Goal: Task Accomplishment & Management: Use online tool/utility

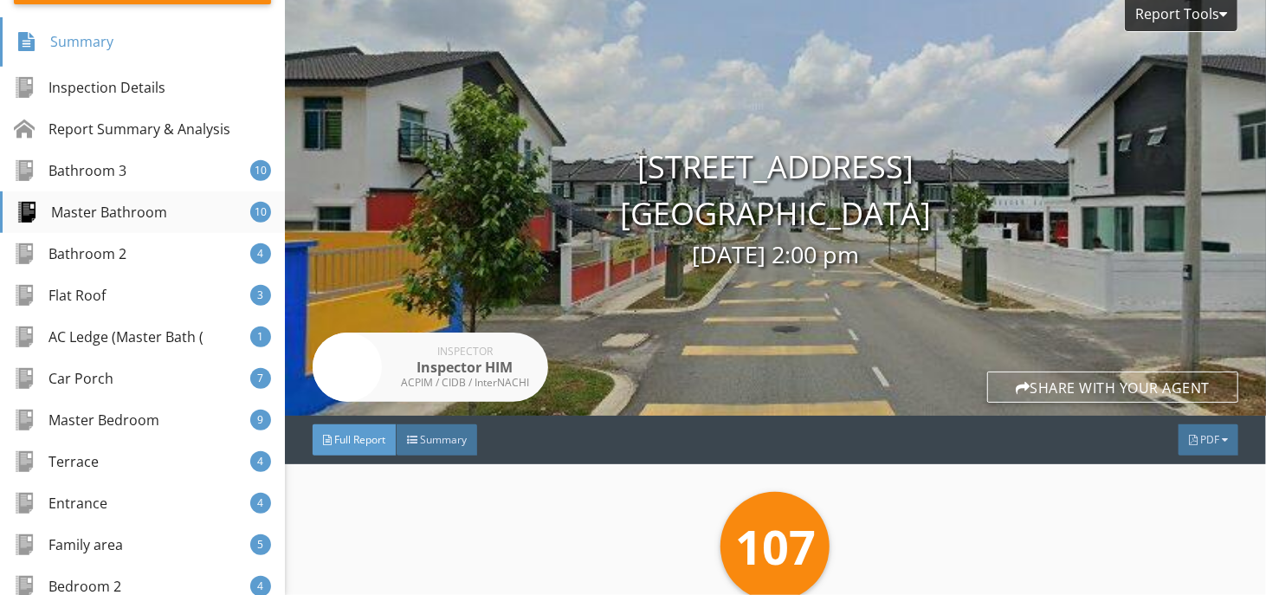
scroll to position [260, 0]
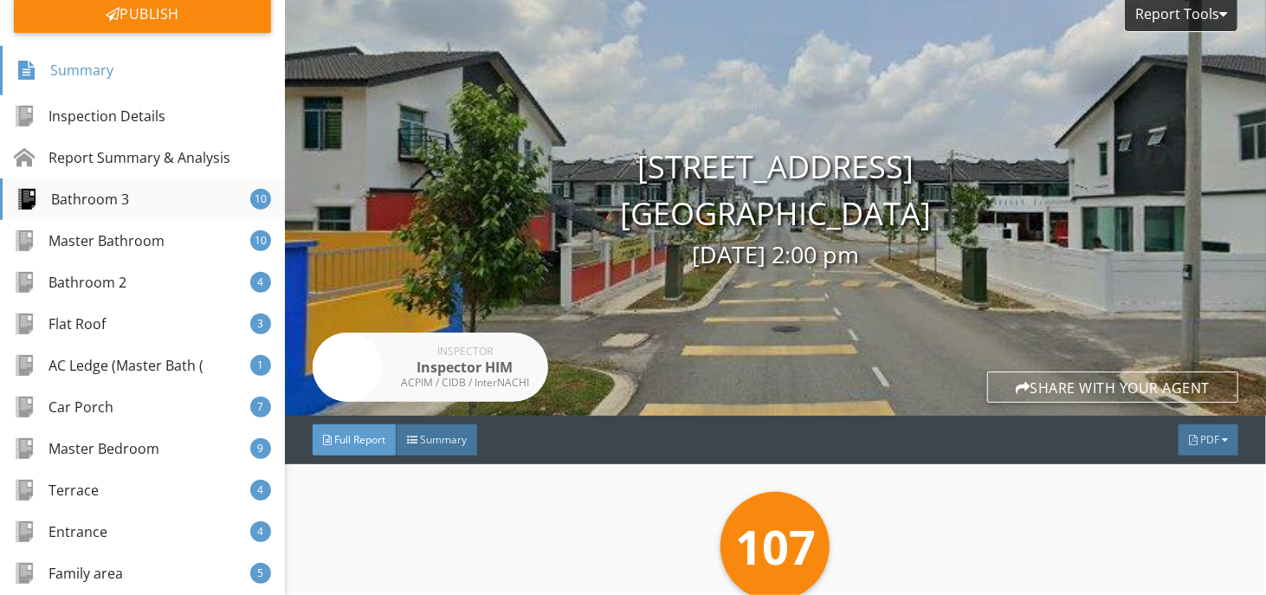
click at [136, 189] on div "Bathroom 3 10" at bounding box center [142, 199] width 285 height 42
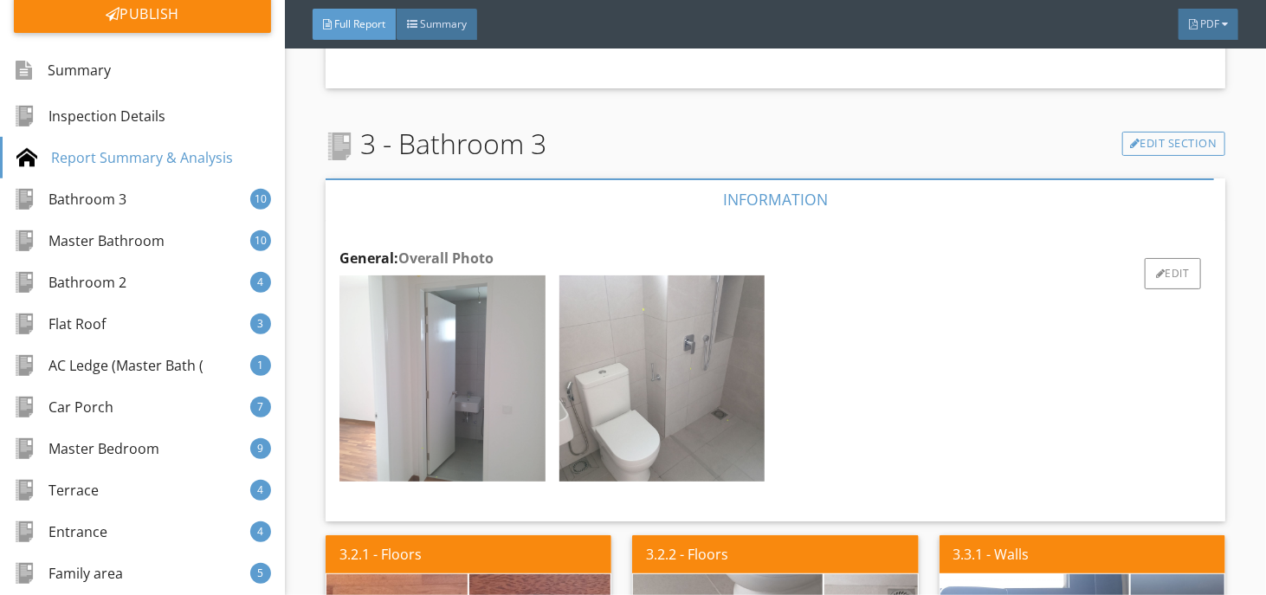
scroll to position [996, 0]
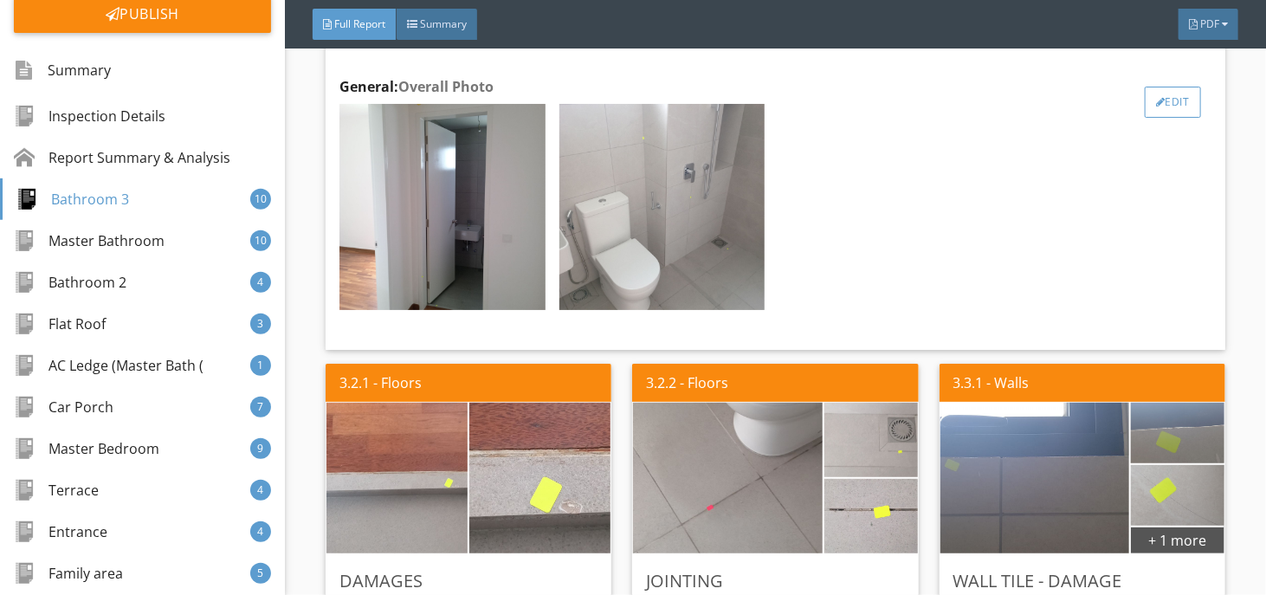
click at [1179, 97] on div "Edit" at bounding box center [1173, 102] width 56 height 31
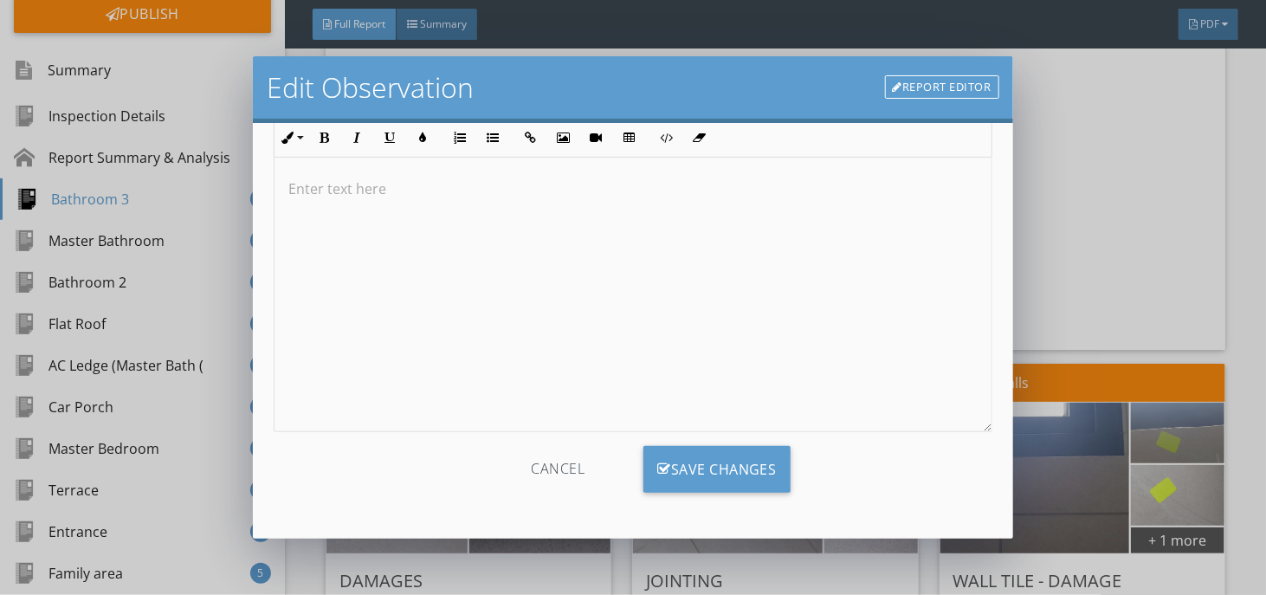
scroll to position [0, 0]
click at [551, 459] on div "Cancel" at bounding box center [557, 469] width 165 height 47
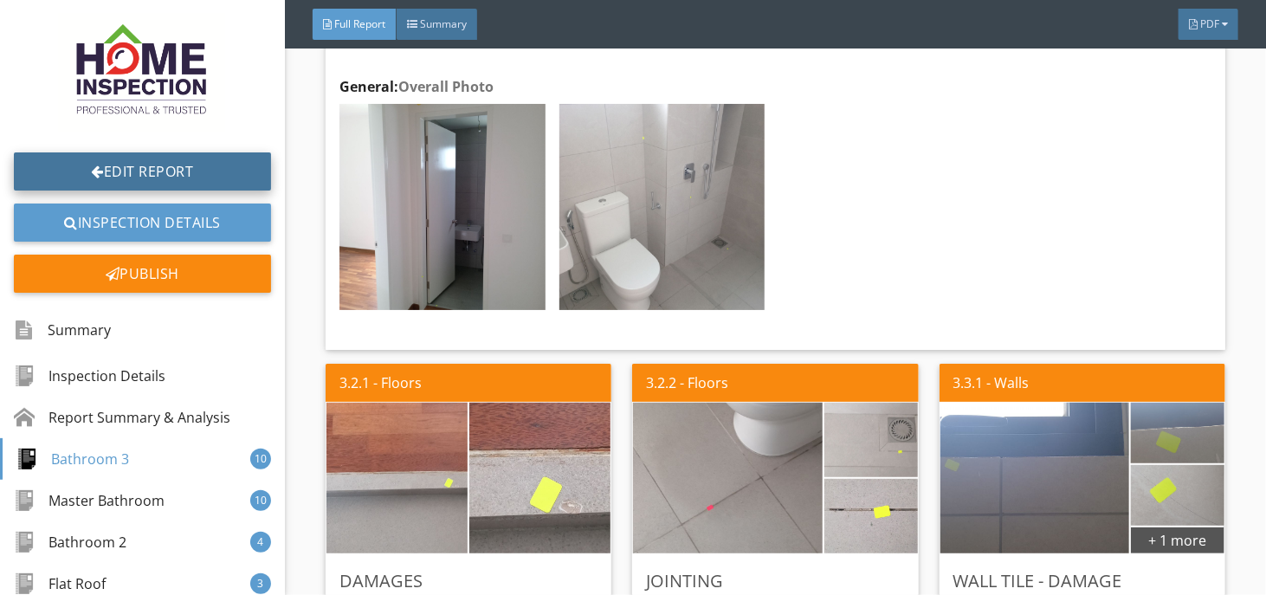
click at [173, 169] on link "Edit Report" at bounding box center [142, 171] width 257 height 38
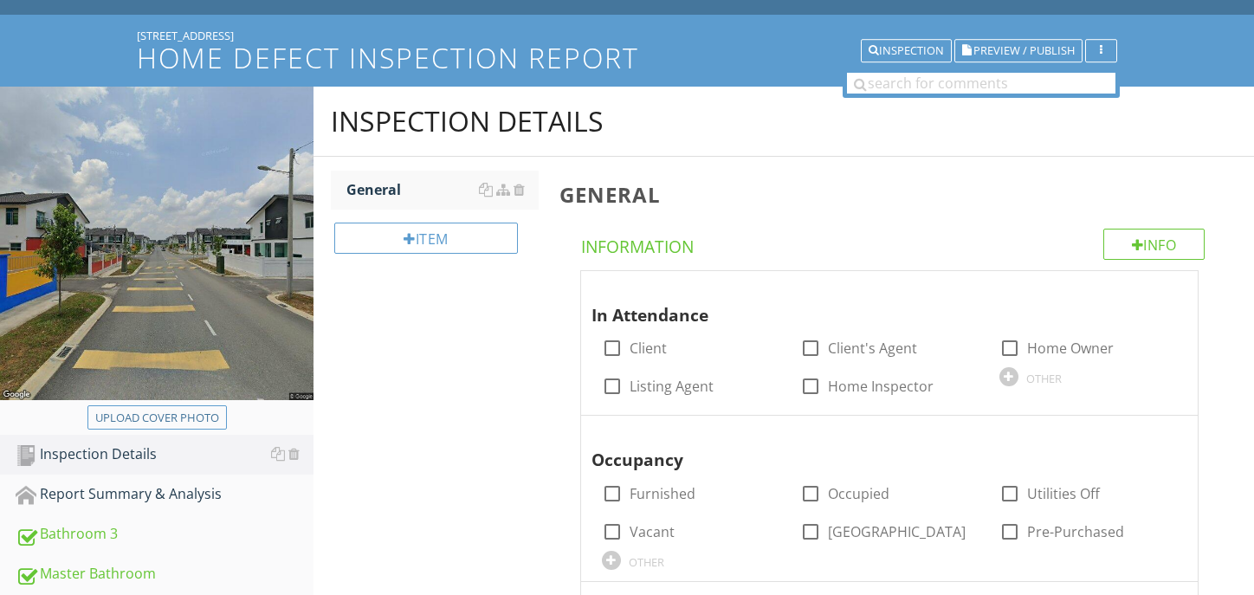
scroll to position [260, 0]
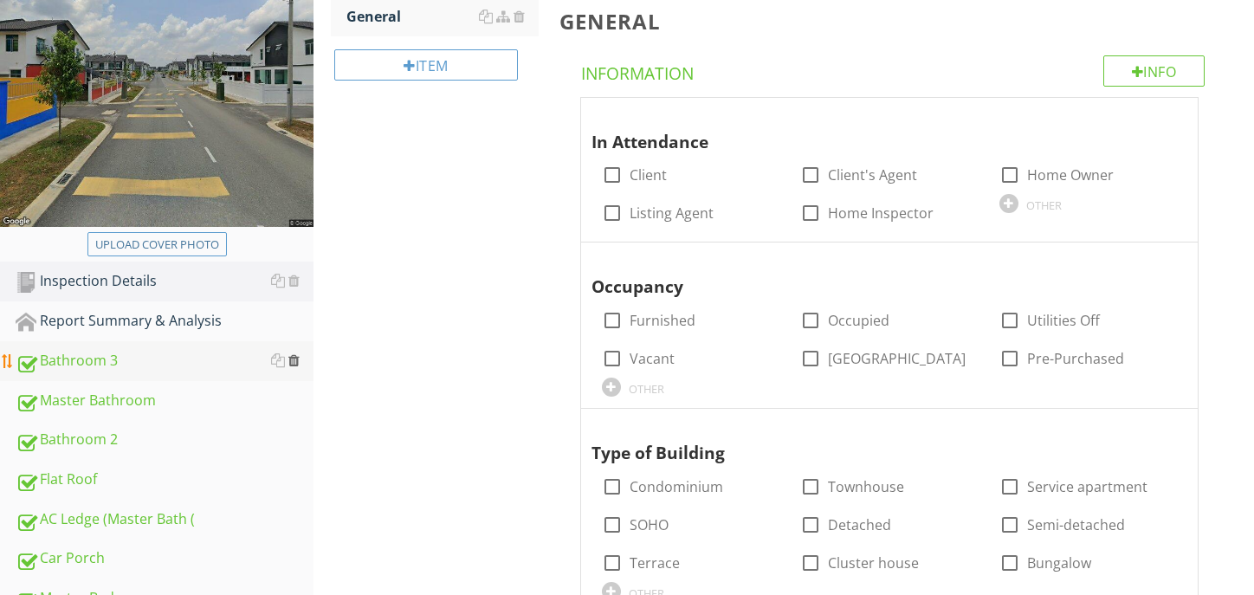
click at [293, 355] on div at bounding box center [293, 360] width 11 height 14
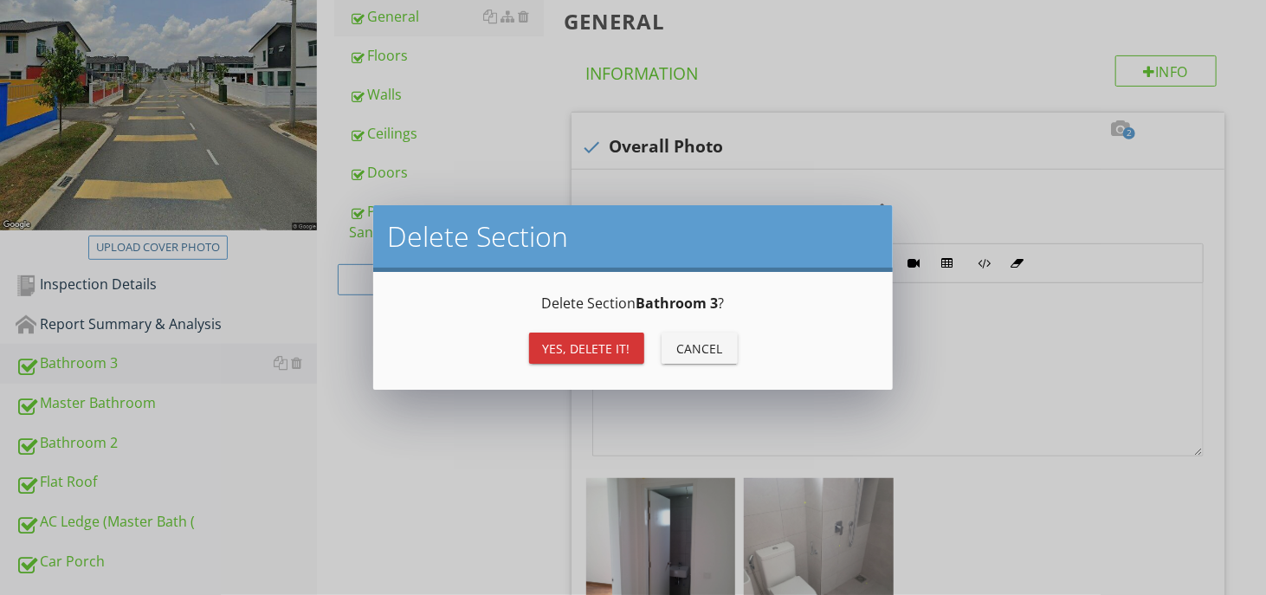
click at [580, 341] on div "Yes, Delete it!" at bounding box center [586, 348] width 87 height 18
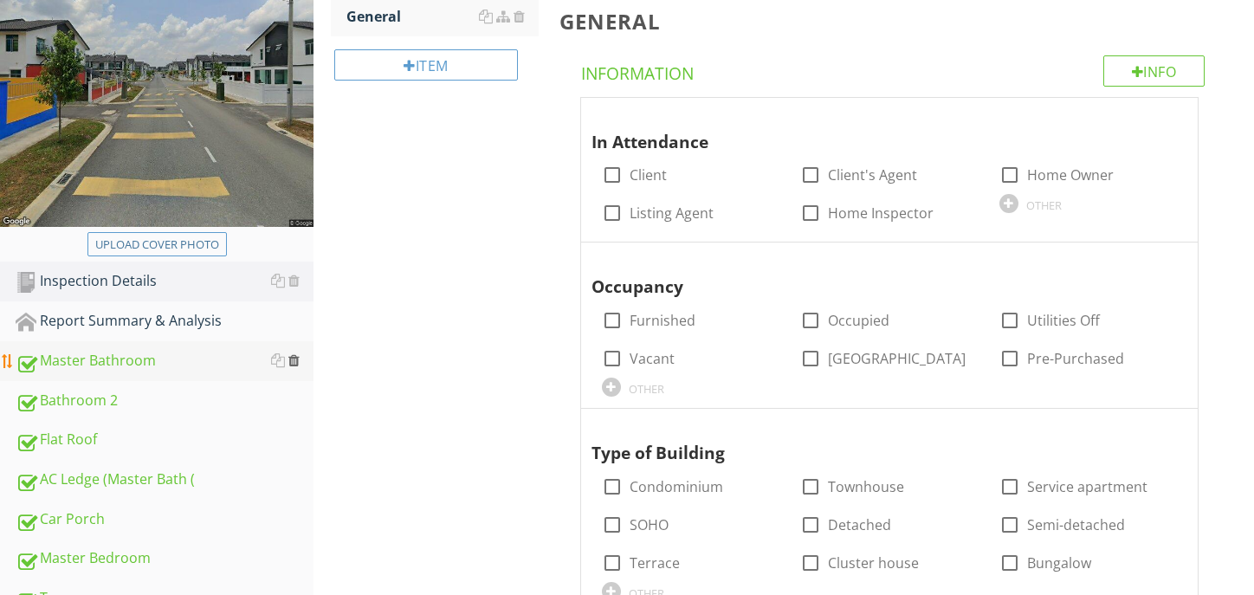
click at [297, 362] on div at bounding box center [293, 360] width 11 height 14
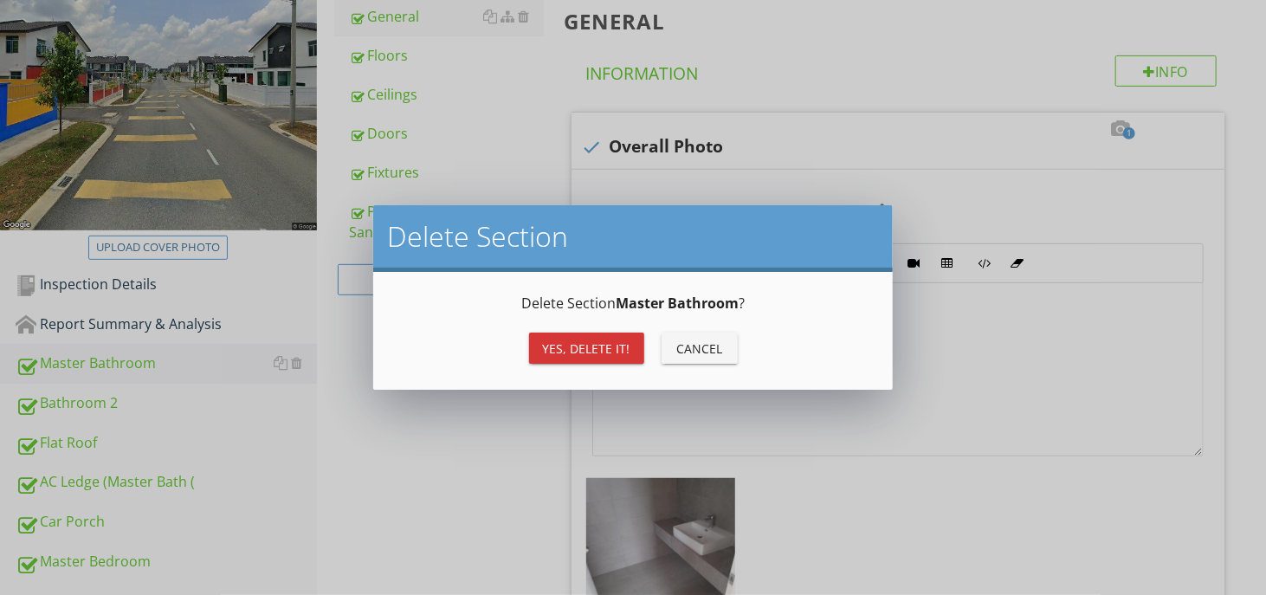
click at [594, 339] on div "Yes, Delete it!" at bounding box center [586, 348] width 87 height 18
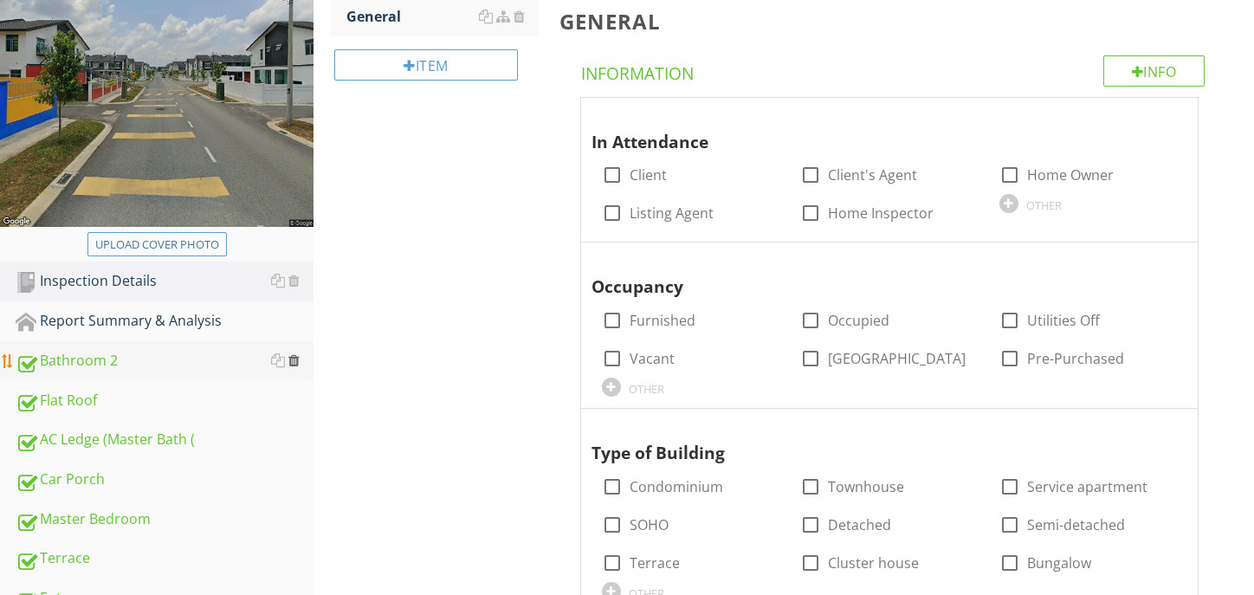
click at [293, 353] on div at bounding box center [293, 360] width 11 height 14
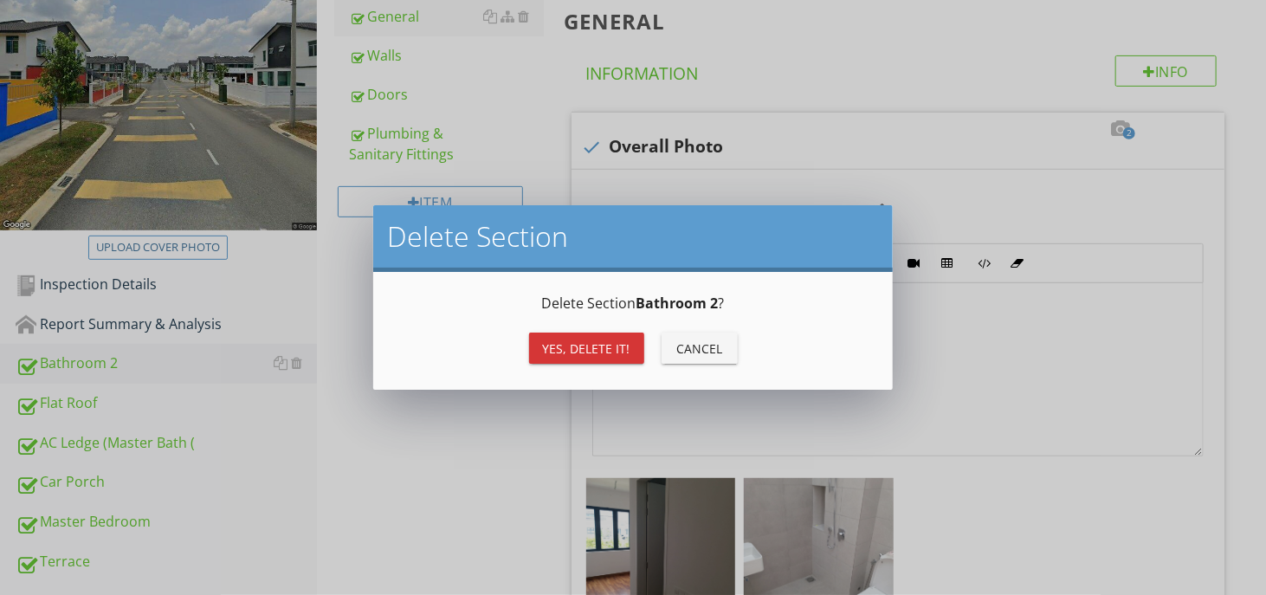
click at [558, 358] on button "Yes, Delete it!" at bounding box center [586, 347] width 115 height 31
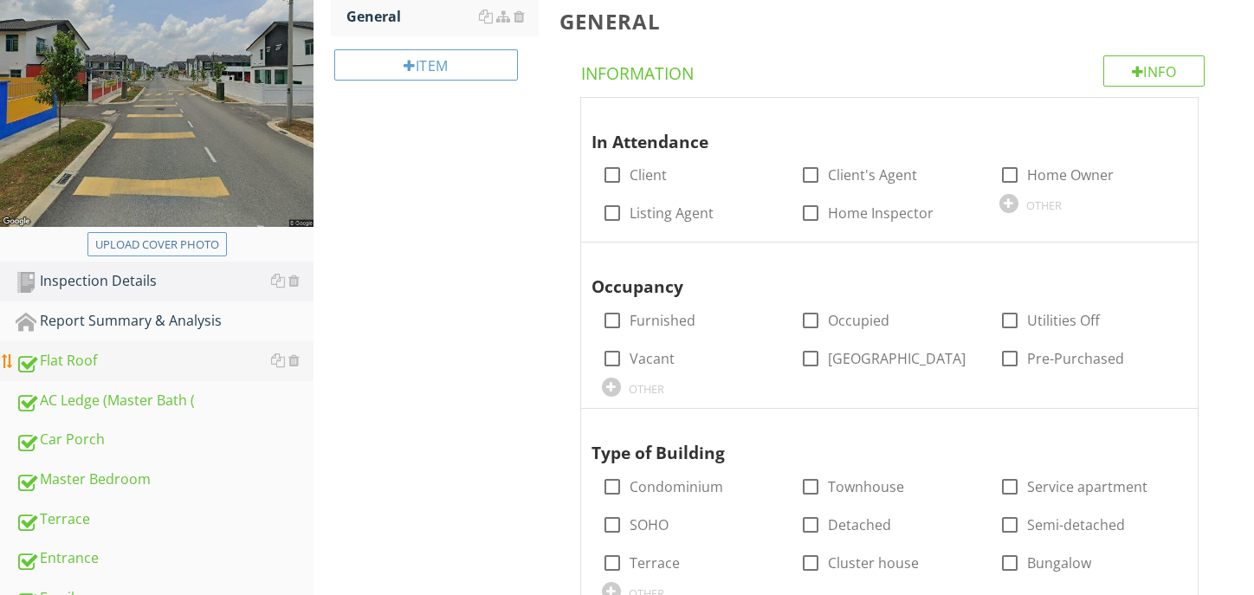
click at [301, 365] on div "Flat Roof" at bounding box center [165, 361] width 298 height 23
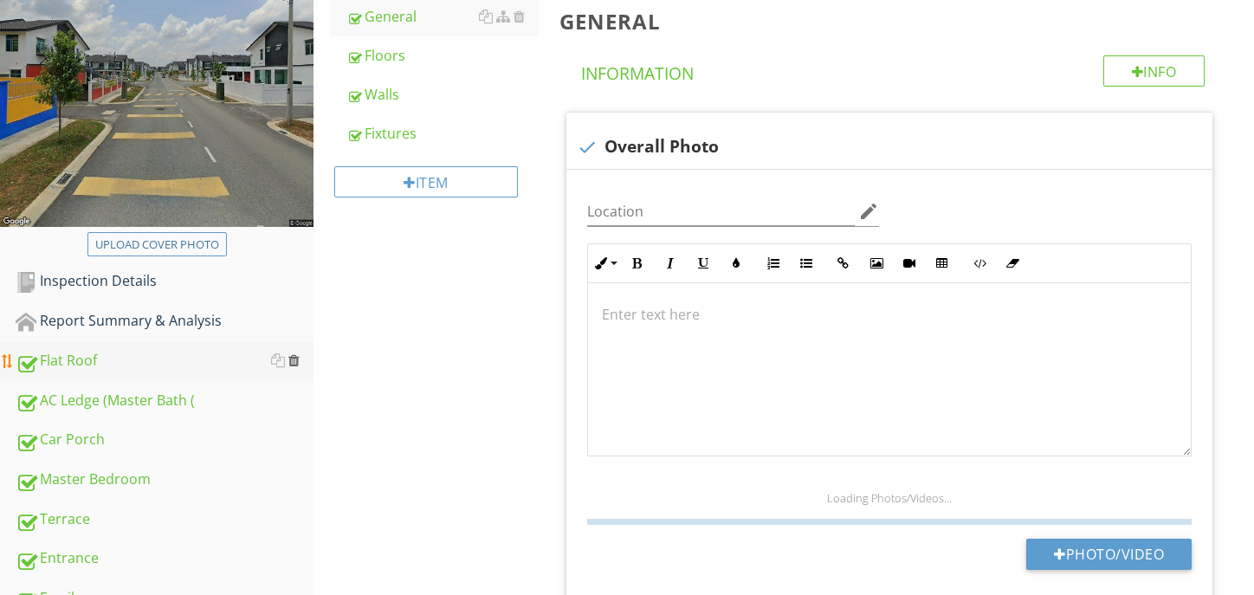
click at [295, 355] on div at bounding box center [293, 360] width 11 height 14
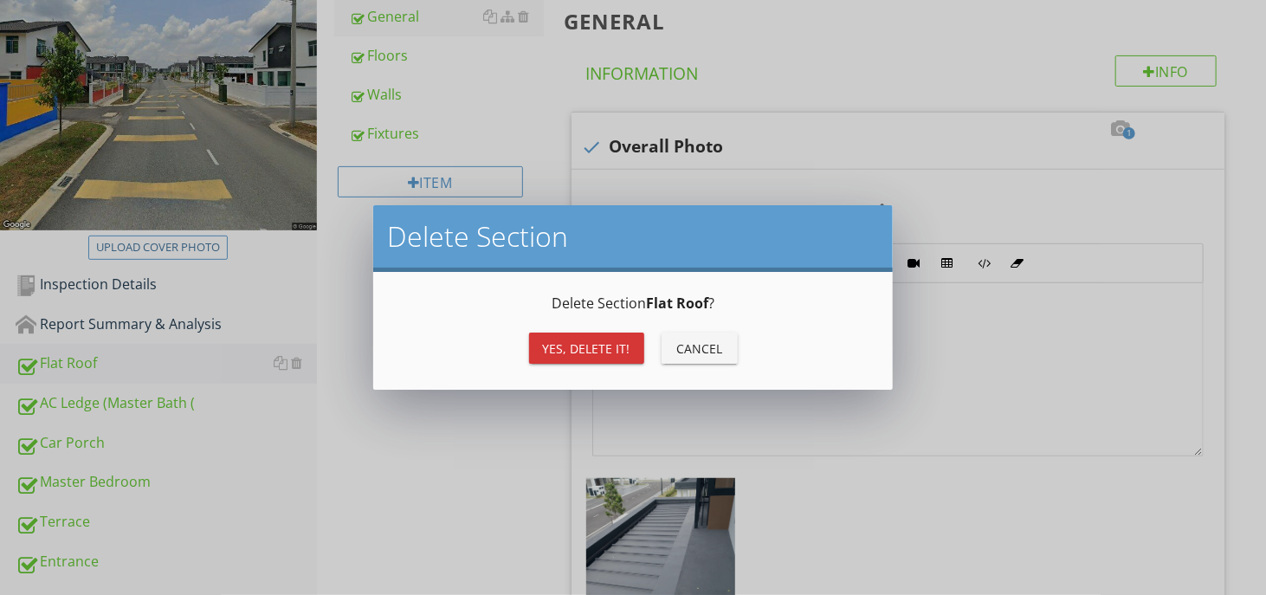
click at [545, 339] on div "Yes, Delete it!" at bounding box center [586, 348] width 87 height 18
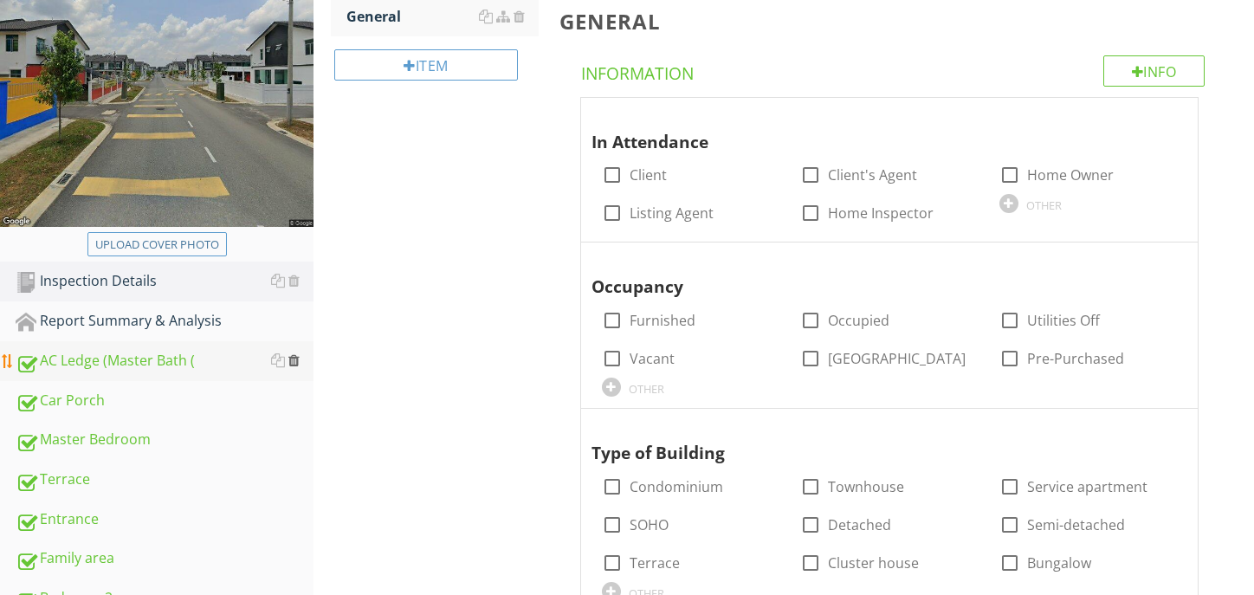
click at [299, 357] on div at bounding box center [293, 360] width 11 height 14
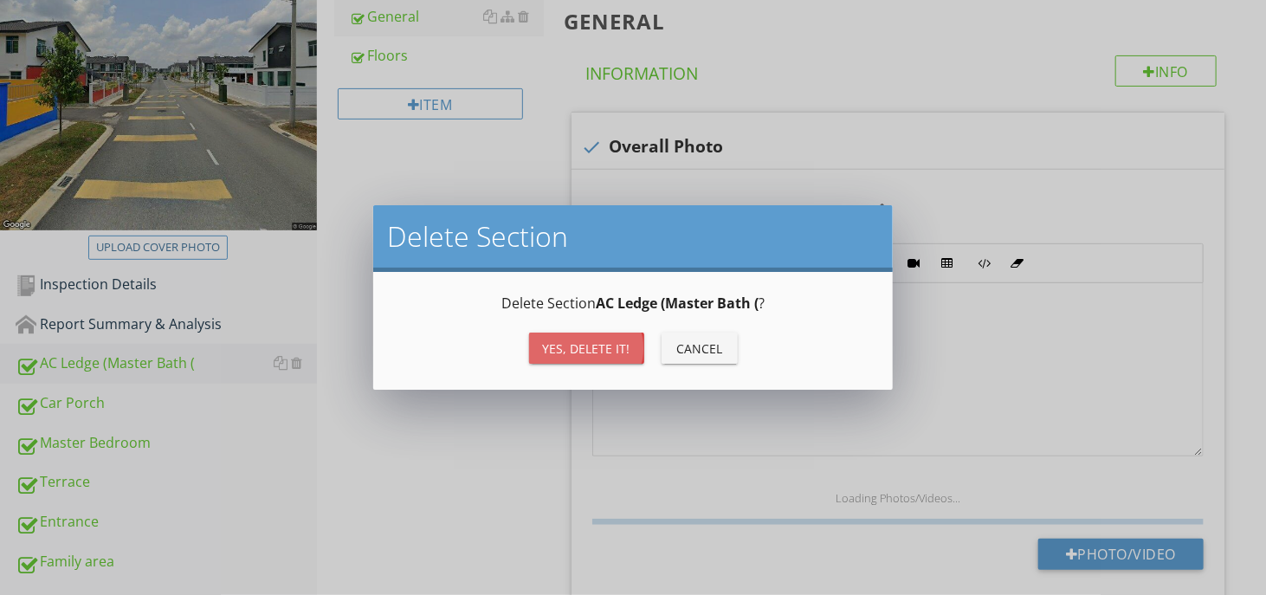
click at [547, 352] on div "Yes, Delete it!" at bounding box center [586, 348] width 87 height 18
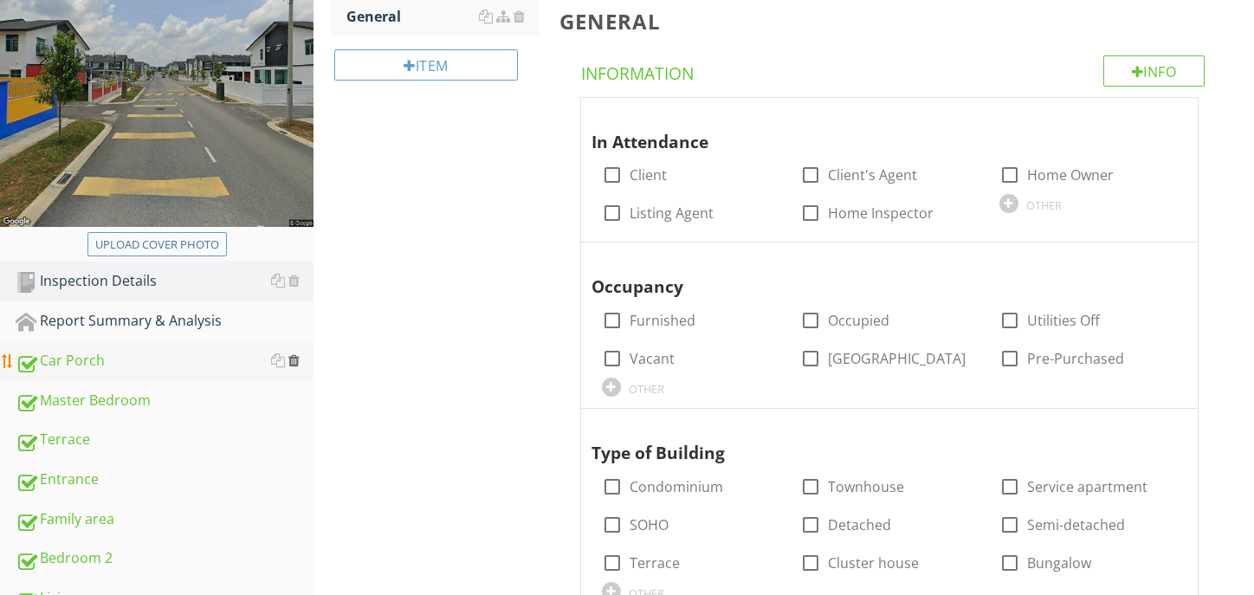
click at [296, 359] on div at bounding box center [293, 360] width 11 height 14
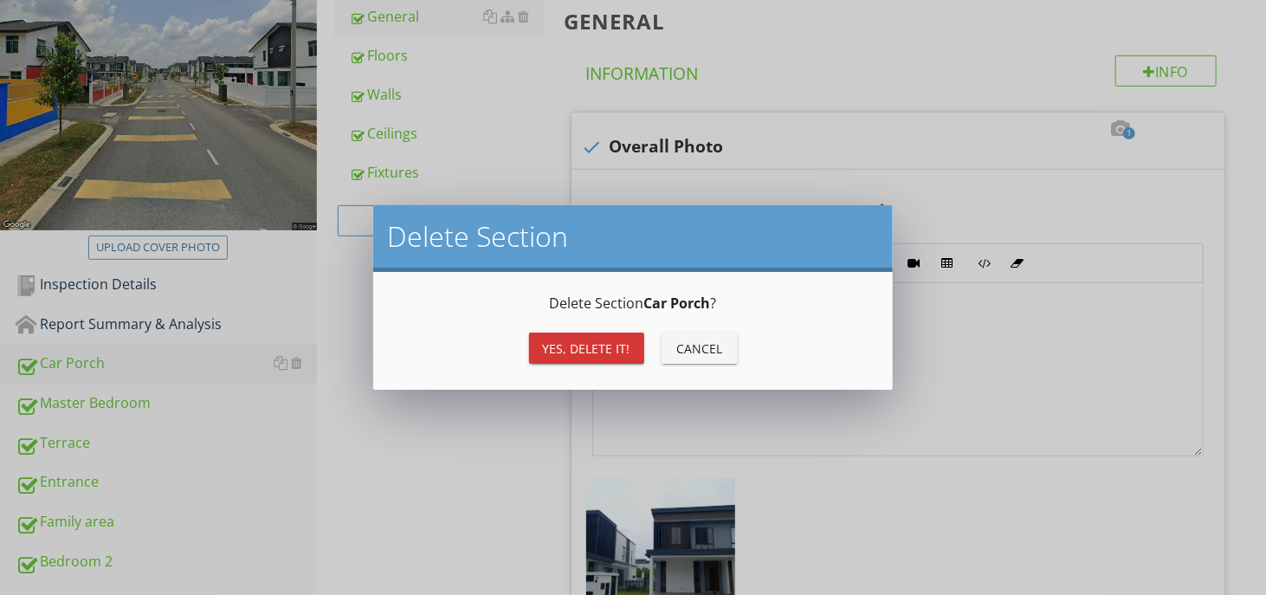
click at [557, 364] on div "Yes, Delete it! Cancel" at bounding box center [633, 348] width 478 height 42
click at [558, 357] on button "Yes, Delete it!" at bounding box center [586, 347] width 115 height 31
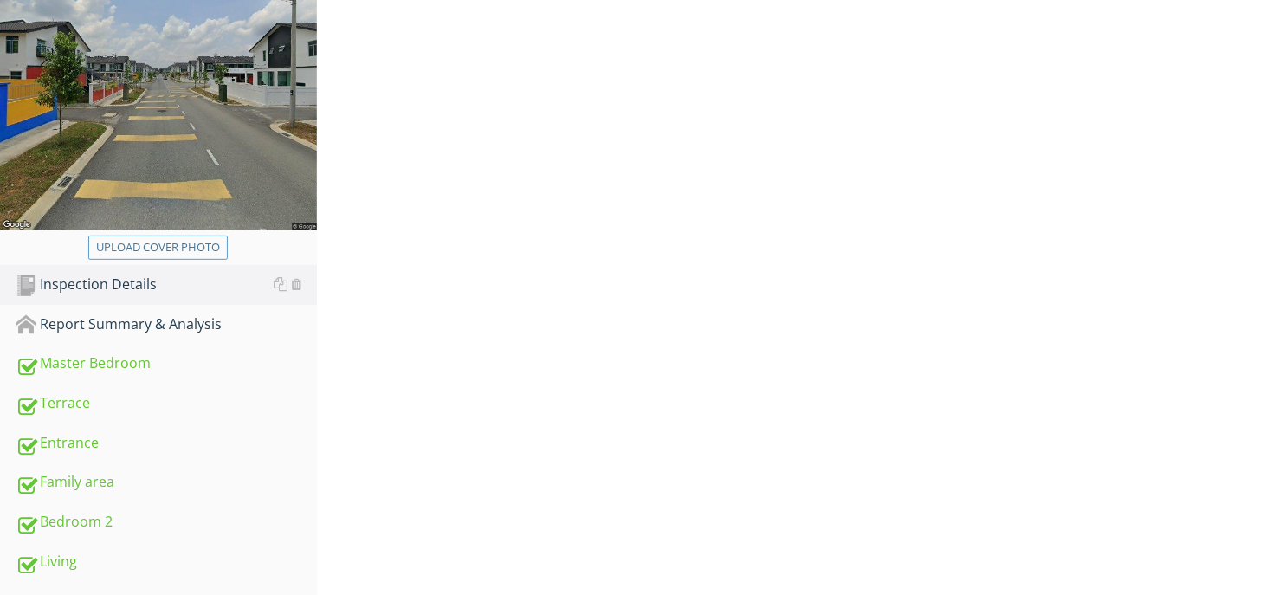
click at [558, 353] on div "Yes, Delete it!" at bounding box center [586, 348] width 87 height 18
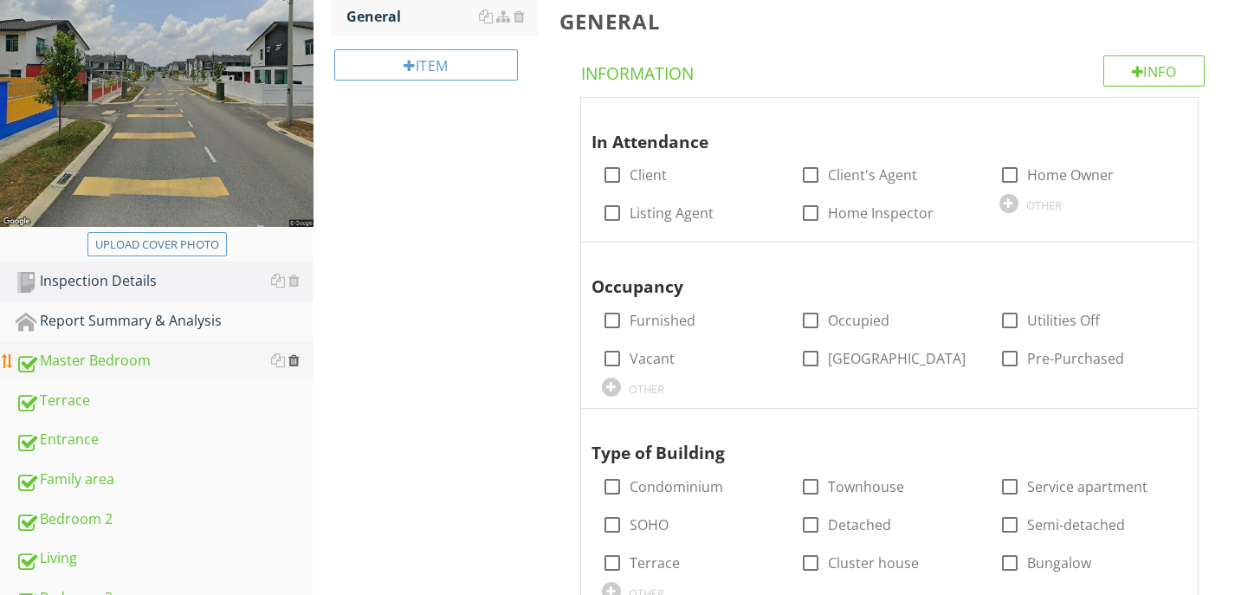
click at [300, 364] on link "Master Bedroom" at bounding box center [165, 361] width 298 height 40
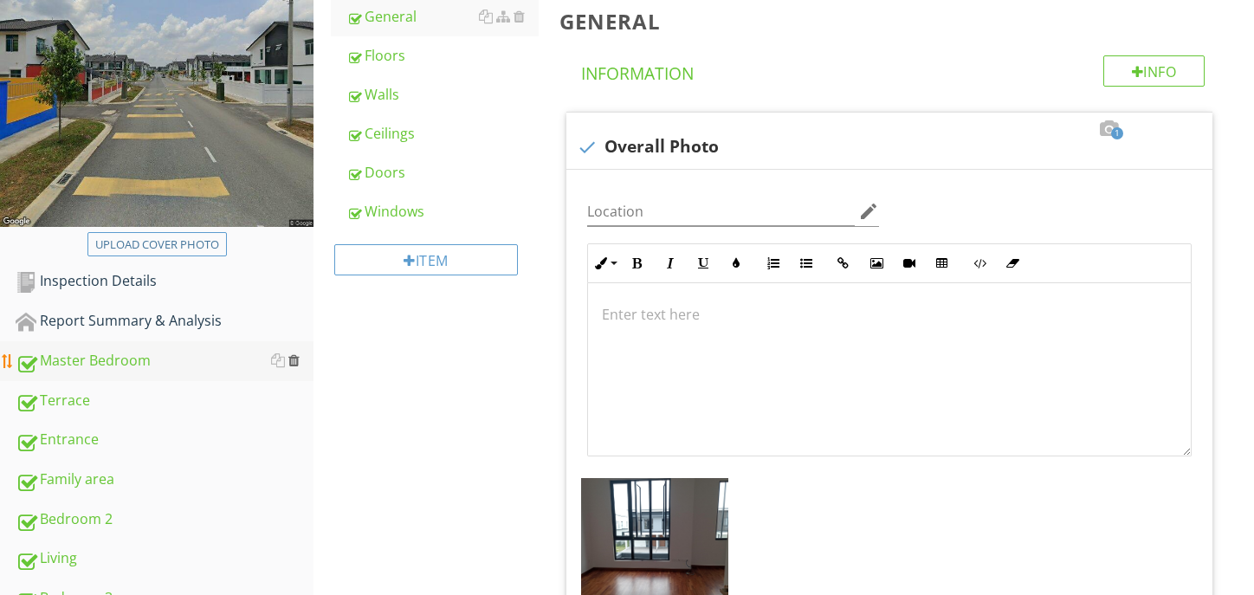
click at [295, 361] on div at bounding box center [293, 360] width 11 height 14
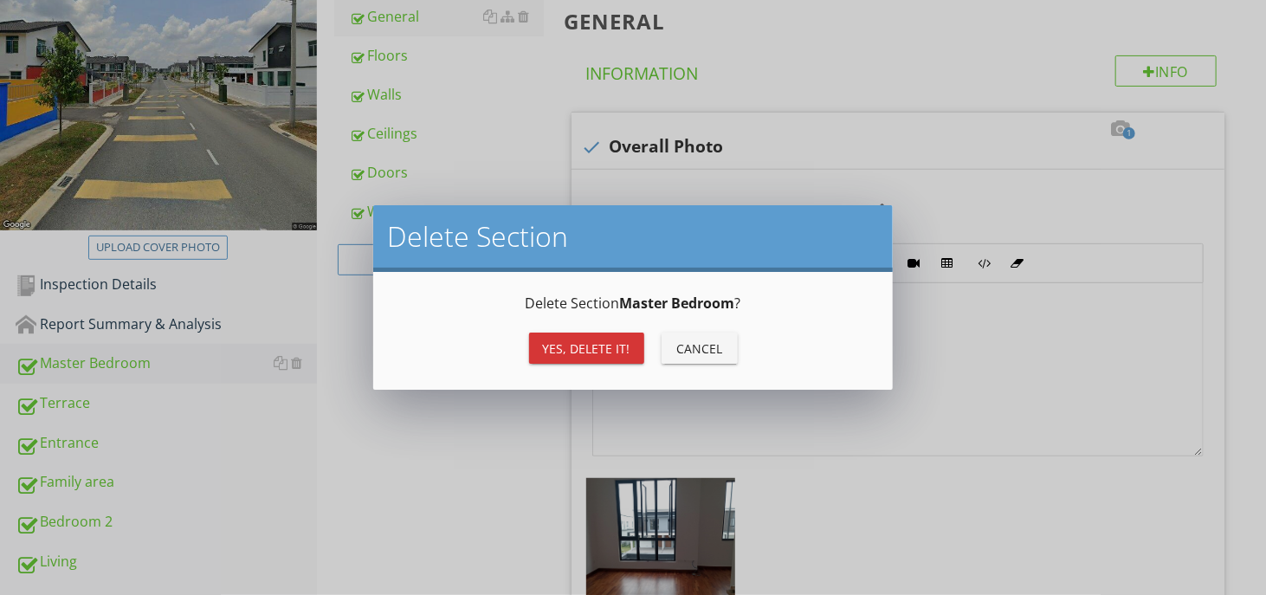
click at [551, 363] on div "Yes, Delete it! Cancel" at bounding box center [633, 348] width 478 height 42
drag, startPoint x: 551, startPoint y: 358, endPoint x: 552, endPoint y: 367, distance: 8.7
click at [552, 367] on div "Yes, Delete it! Cancel" at bounding box center [633, 348] width 478 height 42
click at [551, 358] on button "Yes, Delete it!" at bounding box center [586, 347] width 115 height 31
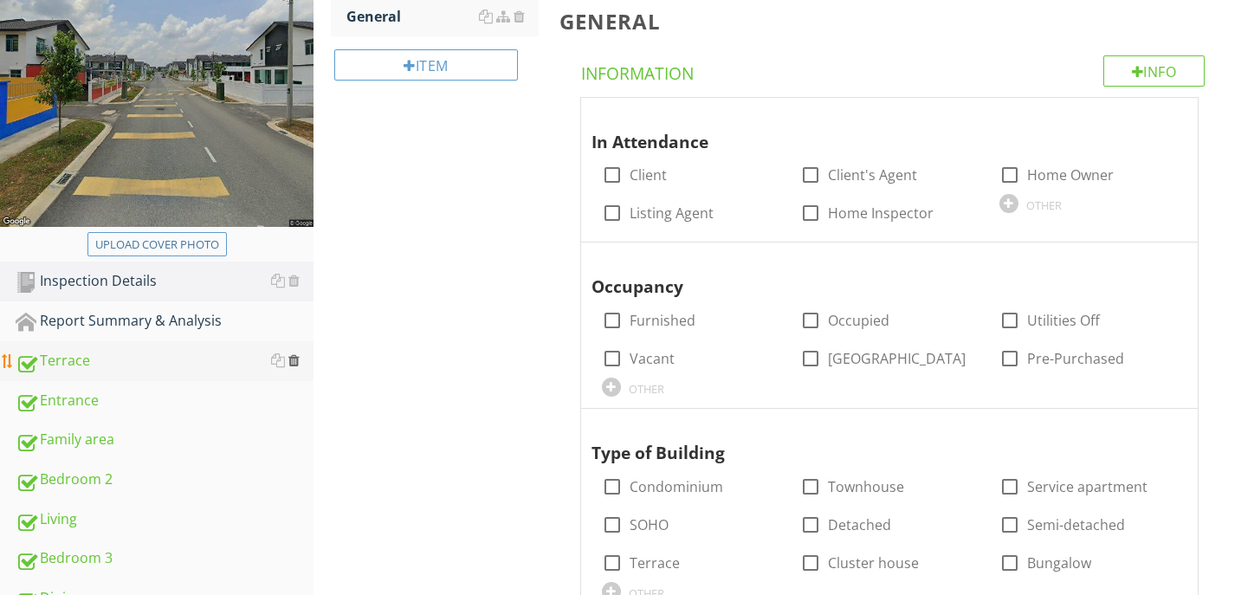
click at [291, 358] on div at bounding box center [293, 360] width 11 height 14
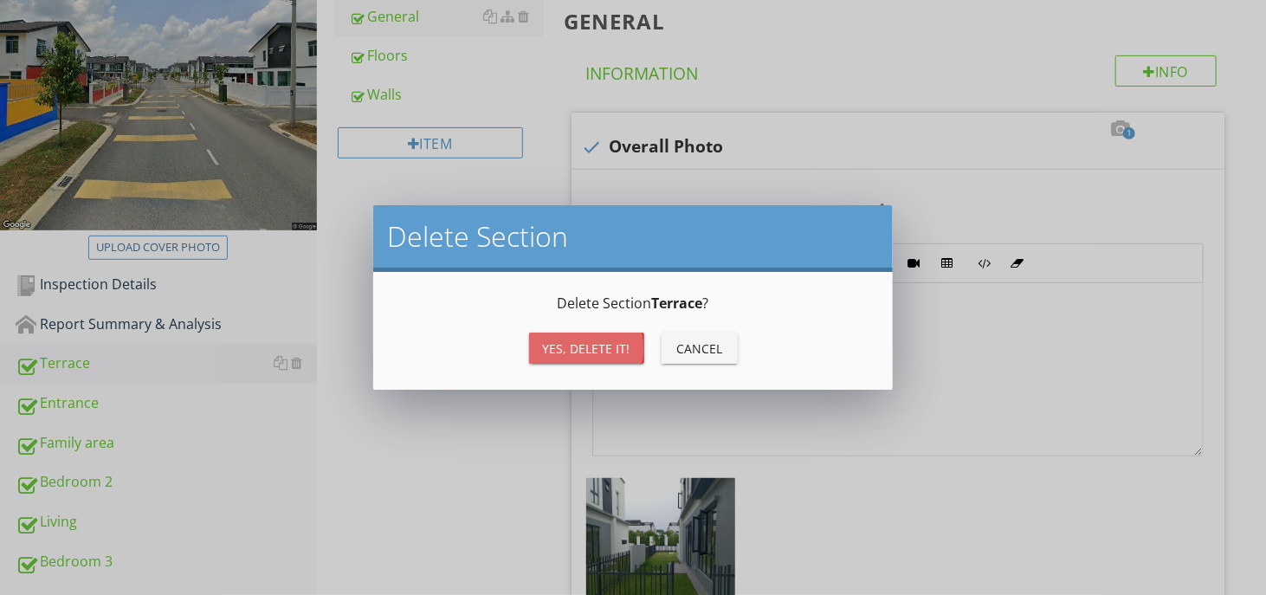
click at [585, 362] on button "Yes, Delete it!" at bounding box center [586, 347] width 115 height 31
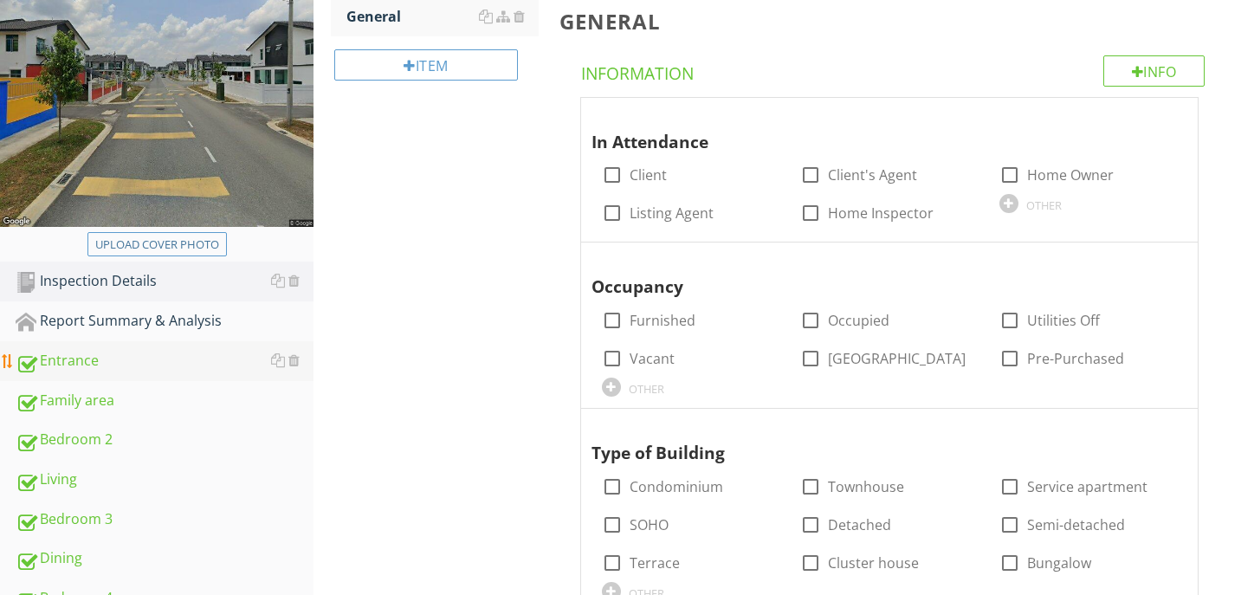
click at [300, 357] on div "Entrance" at bounding box center [165, 361] width 298 height 23
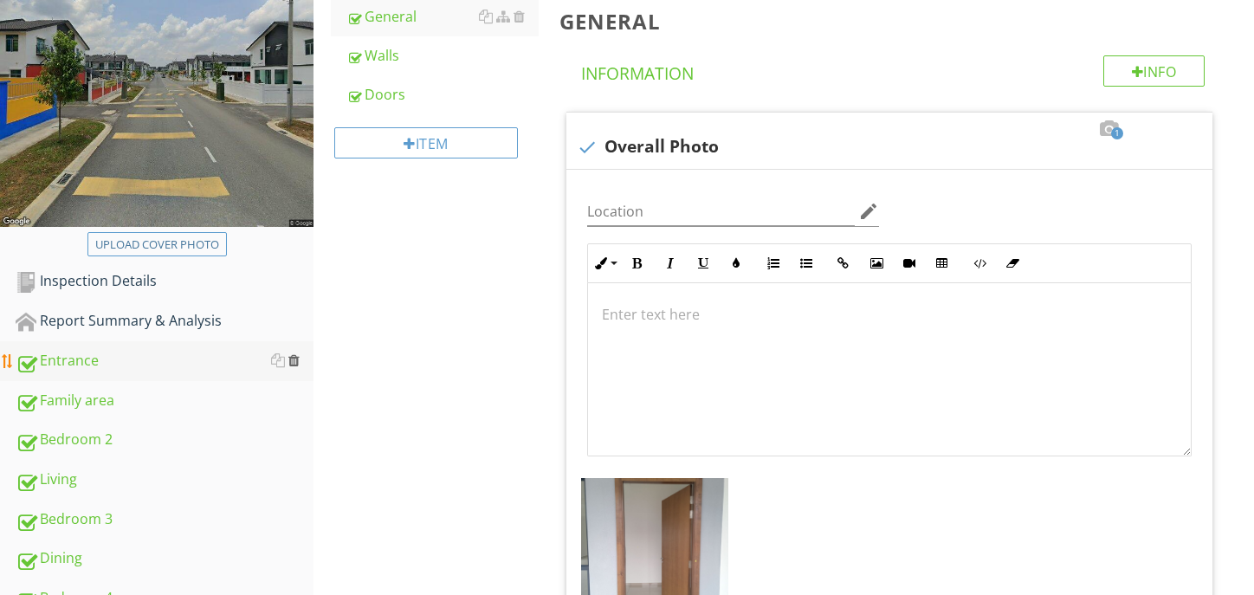
click at [298, 358] on div at bounding box center [293, 360] width 11 height 14
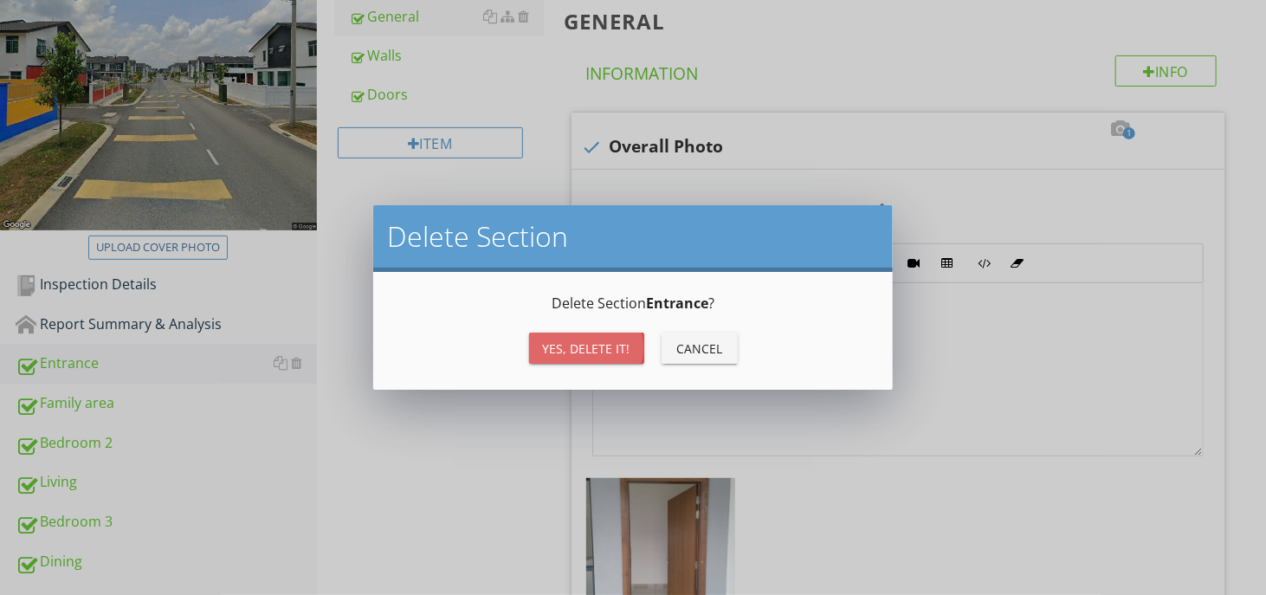
click at [551, 359] on button "Yes, Delete it!" at bounding box center [586, 347] width 115 height 31
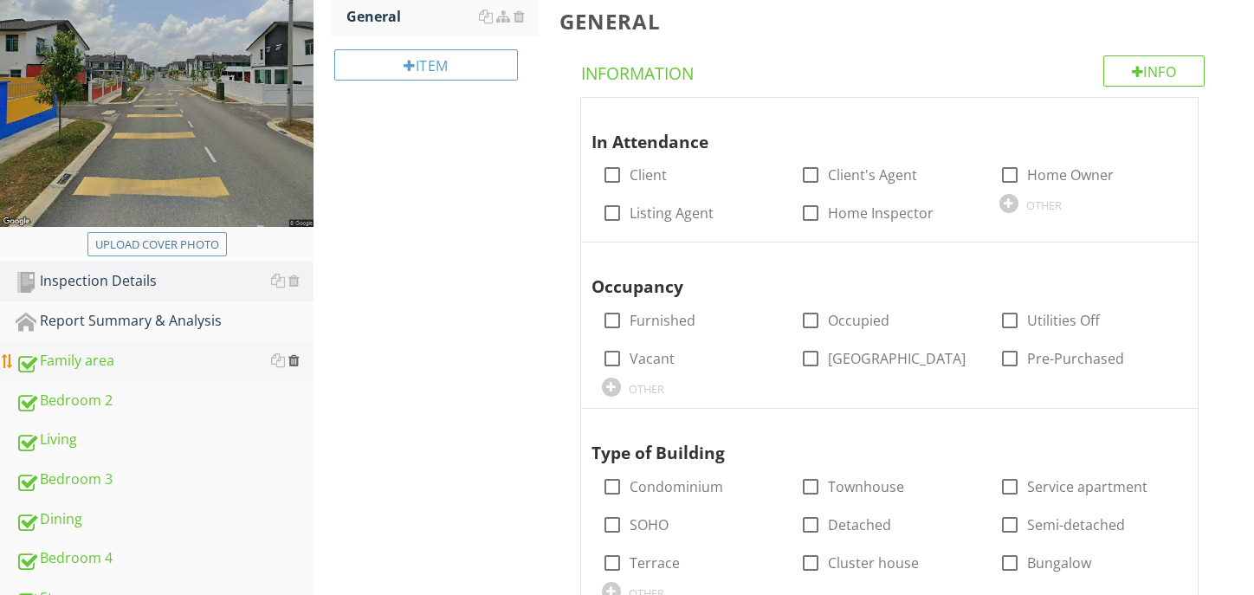
click at [289, 362] on div at bounding box center [293, 360] width 11 height 14
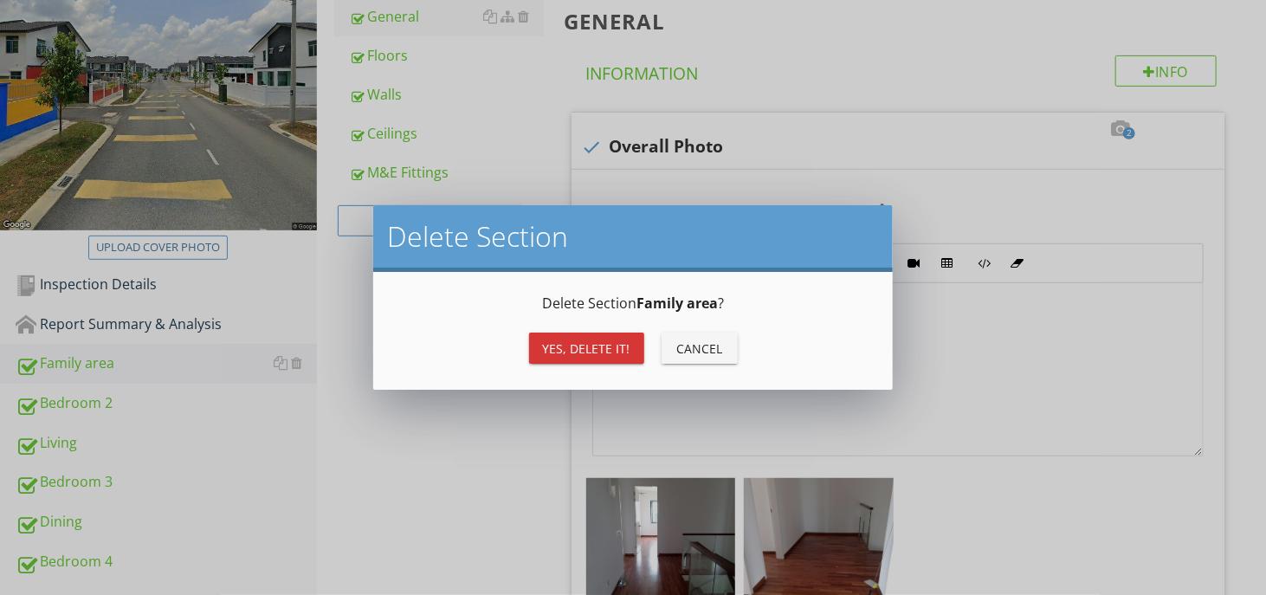
click at [593, 339] on div "Yes, Delete it!" at bounding box center [586, 348] width 87 height 18
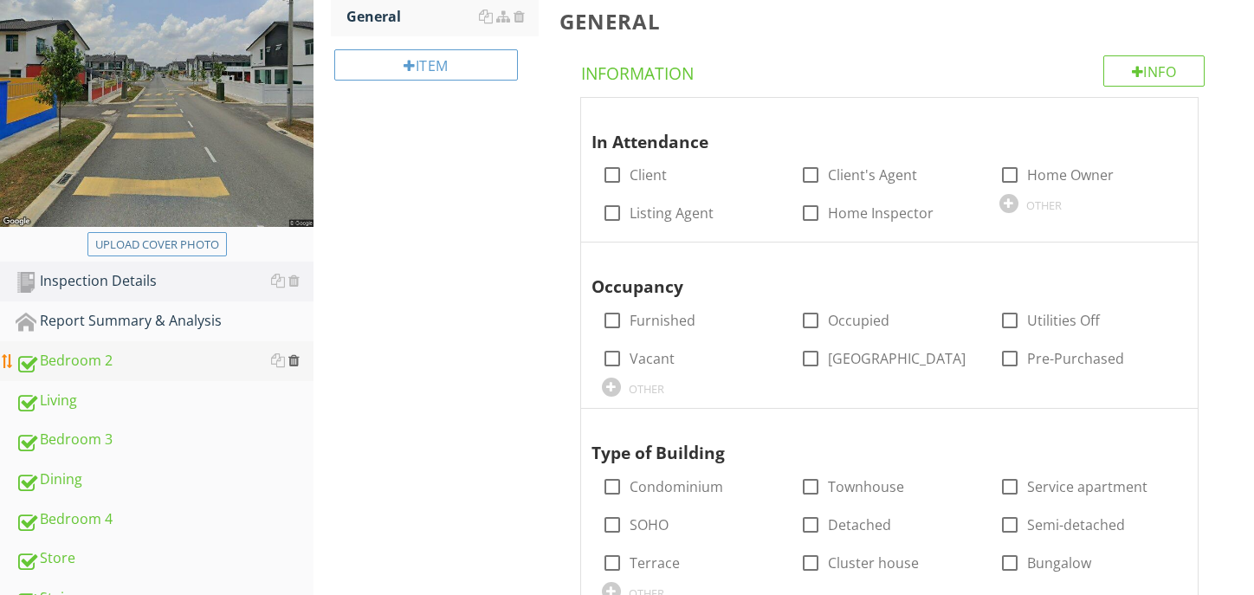
click at [293, 361] on div at bounding box center [293, 360] width 11 height 14
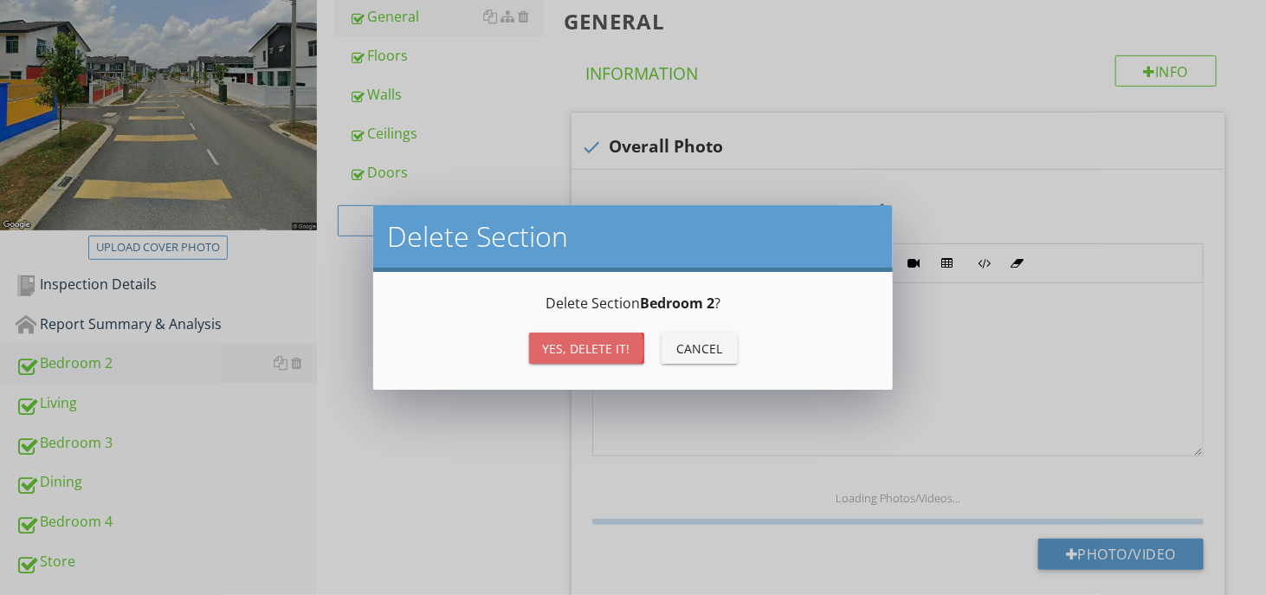
click at [558, 354] on div "Yes, Delete it!" at bounding box center [586, 348] width 87 height 18
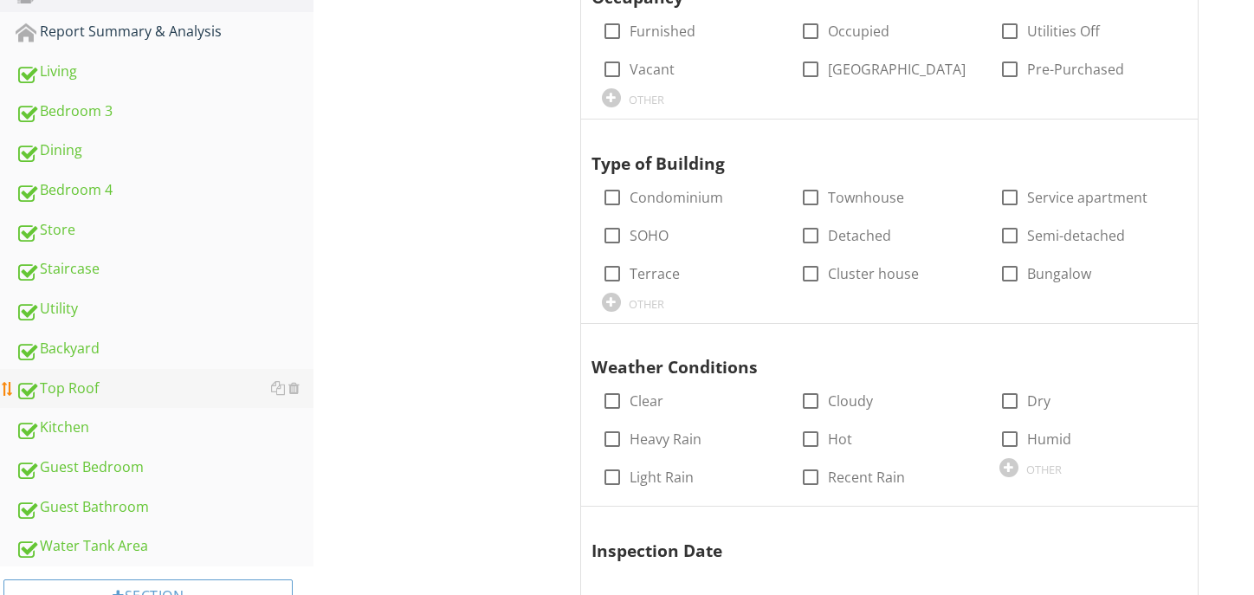
scroll to position [606, 0]
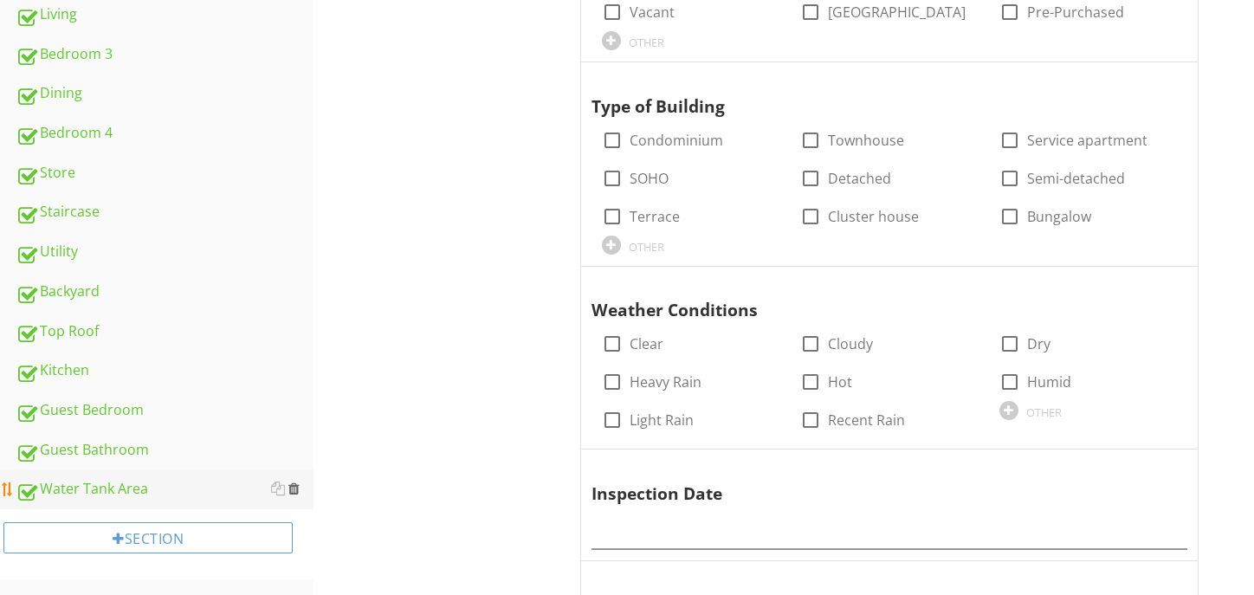
click at [294, 488] on div at bounding box center [293, 488] width 11 height 14
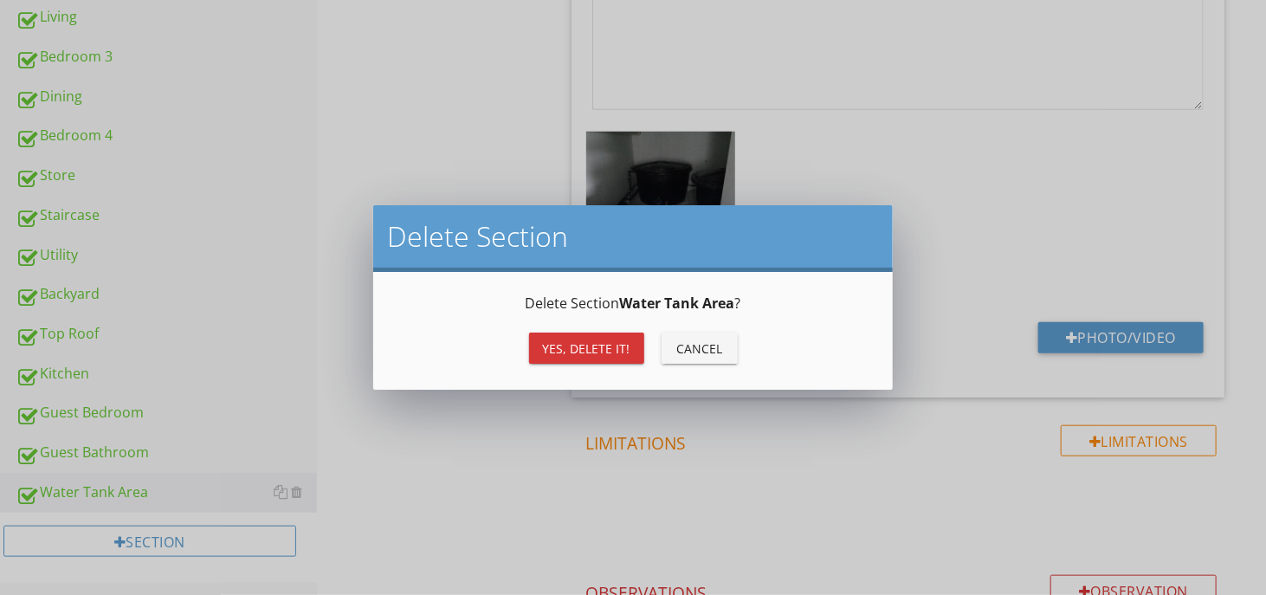
click at [561, 343] on div "Yes, Delete it!" at bounding box center [586, 348] width 87 height 18
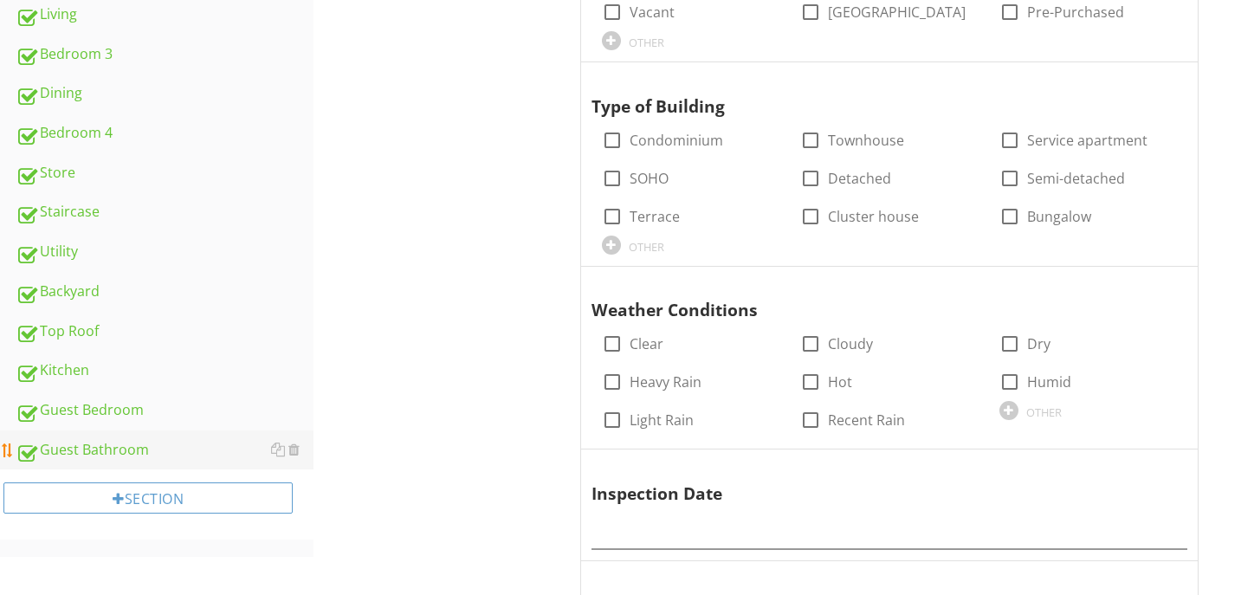
click at [305, 448] on div "Guest Bathroom" at bounding box center [165, 450] width 298 height 23
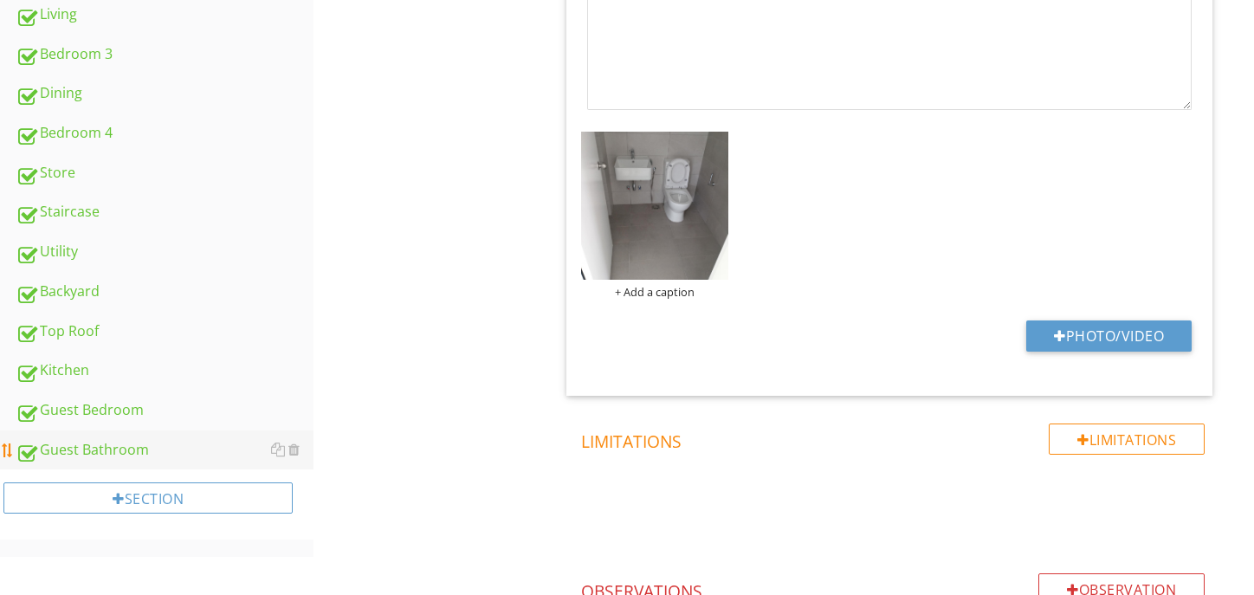
click at [300, 439] on div "Guest Bathroom" at bounding box center [165, 450] width 298 height 23
click at [291, 445] on div at bounding box center [293, 449] width 11 height 14
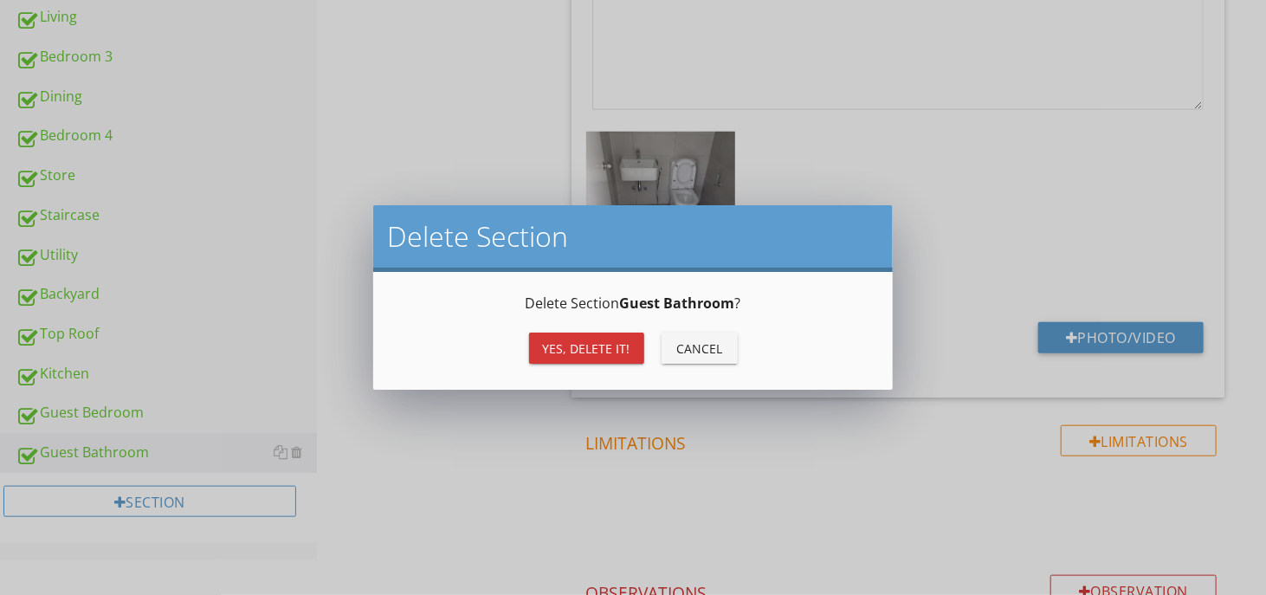
click at [558, 351] on div "Yes, Delete it!" at bounding box center [586, 348] width 87 height 18
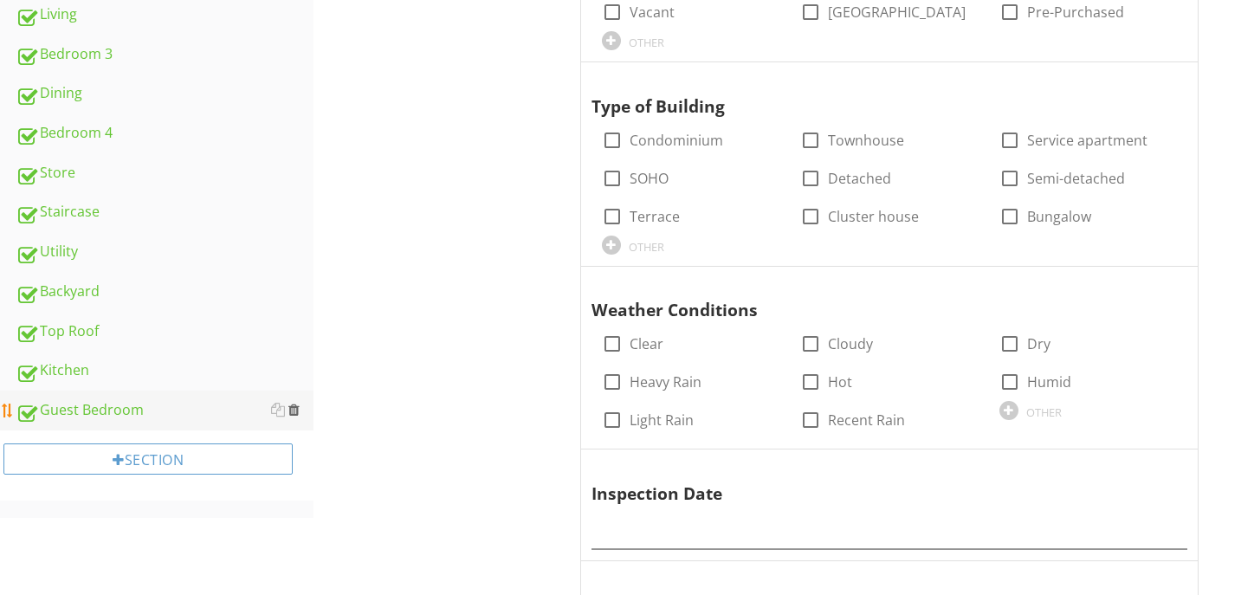
click at [291, 403] on div at bounding box center [293, 410] width 11 height 14
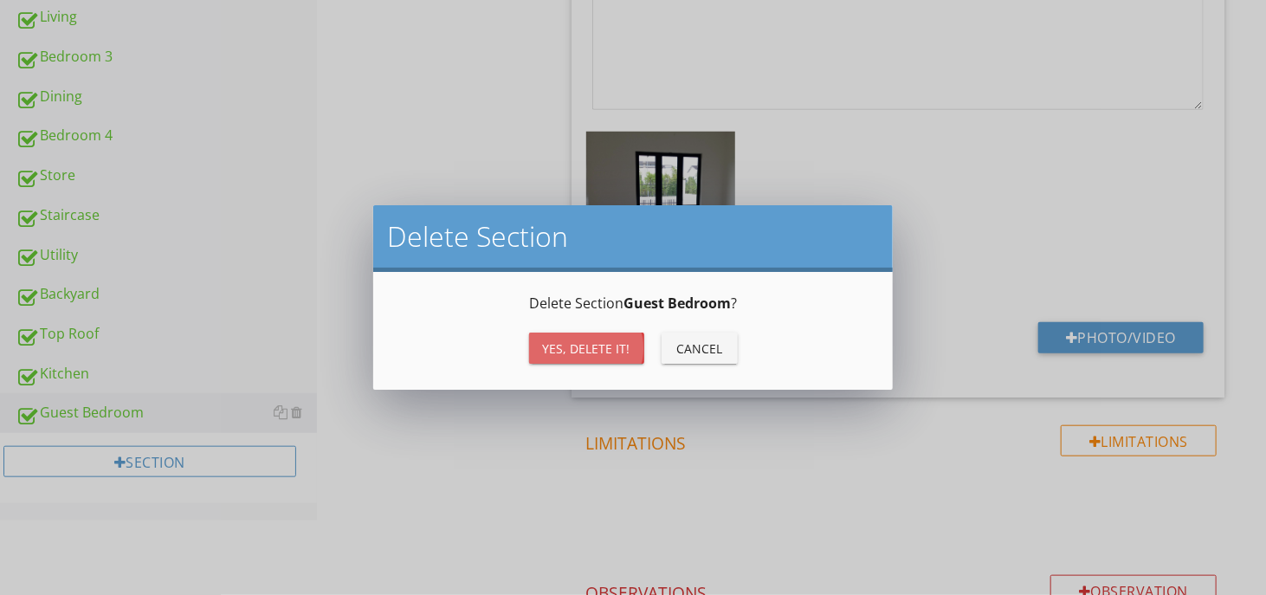
click at [530, 344] on button "Yes, Delete it!" at bounding box center [586, 347] width 115 height 31
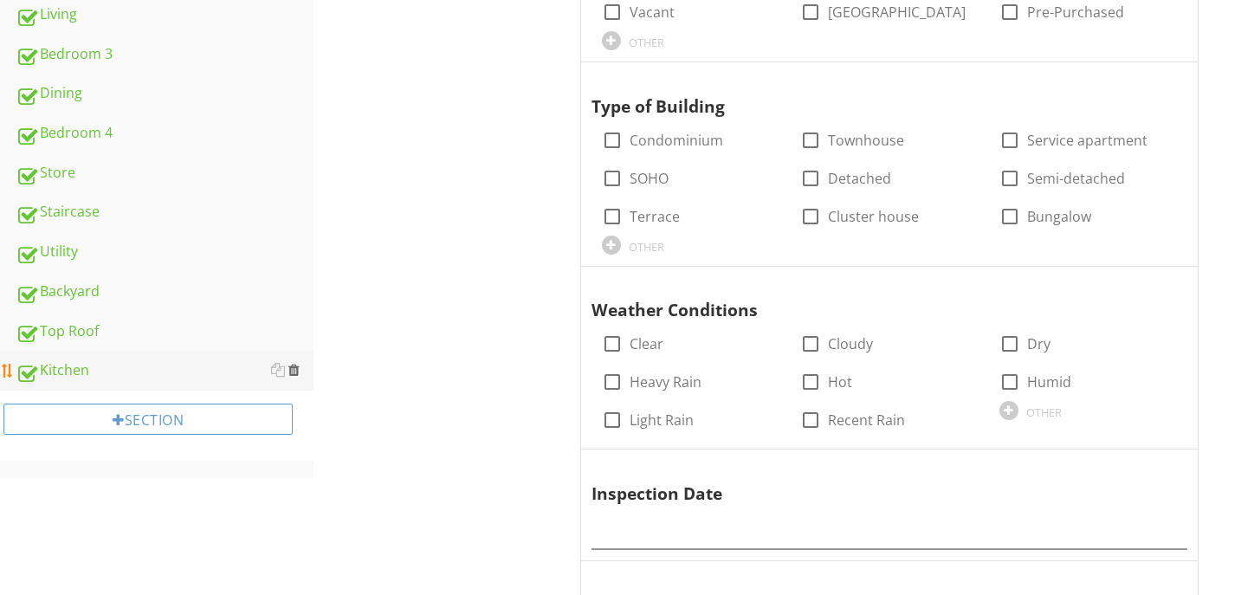
click at [295, 370] on div at bounding box center [293, 370] width 11 height 14
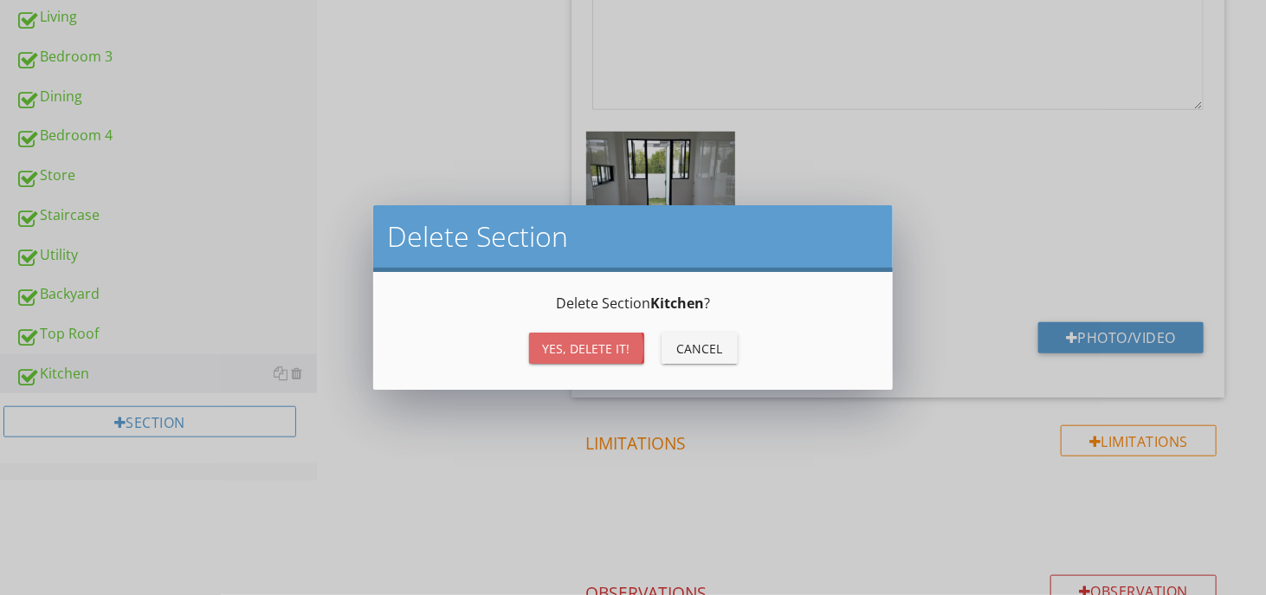
click at [546, 357] on button "Yes, Delete it!" at bounding box center [586, 347] width 115 height 31
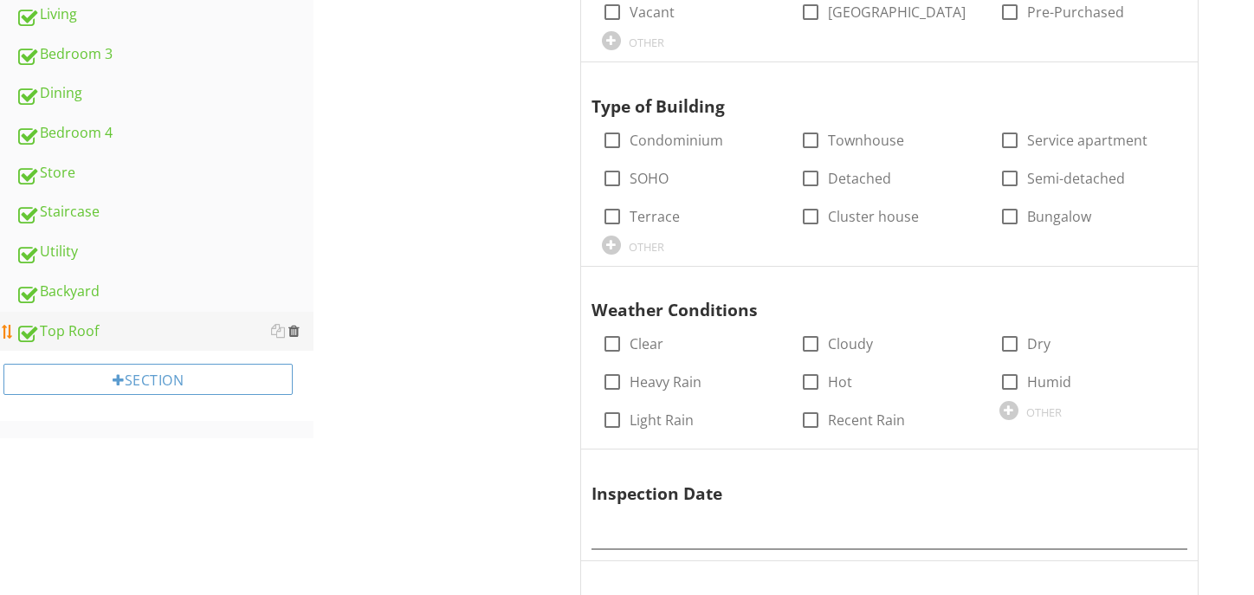
click at [293, 331] on div at bounding box center [293, 331] width 11 height 14
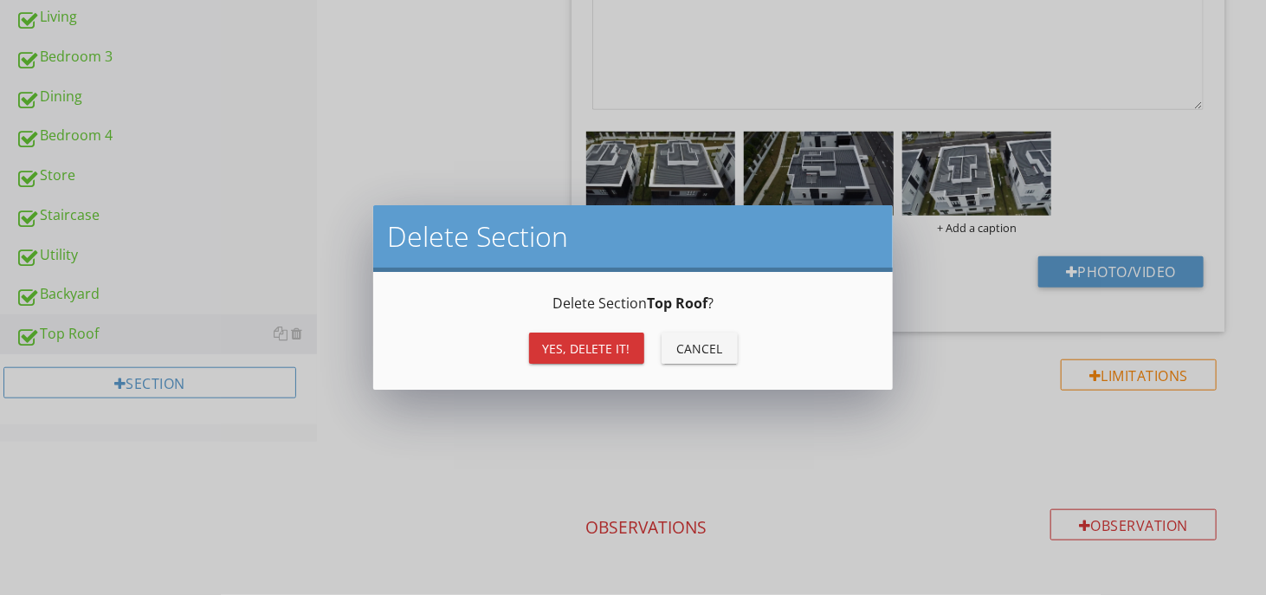
click at [533, 340] on button "Yes, Delete it!" at bounding box center [586, 347] width 115 height 31
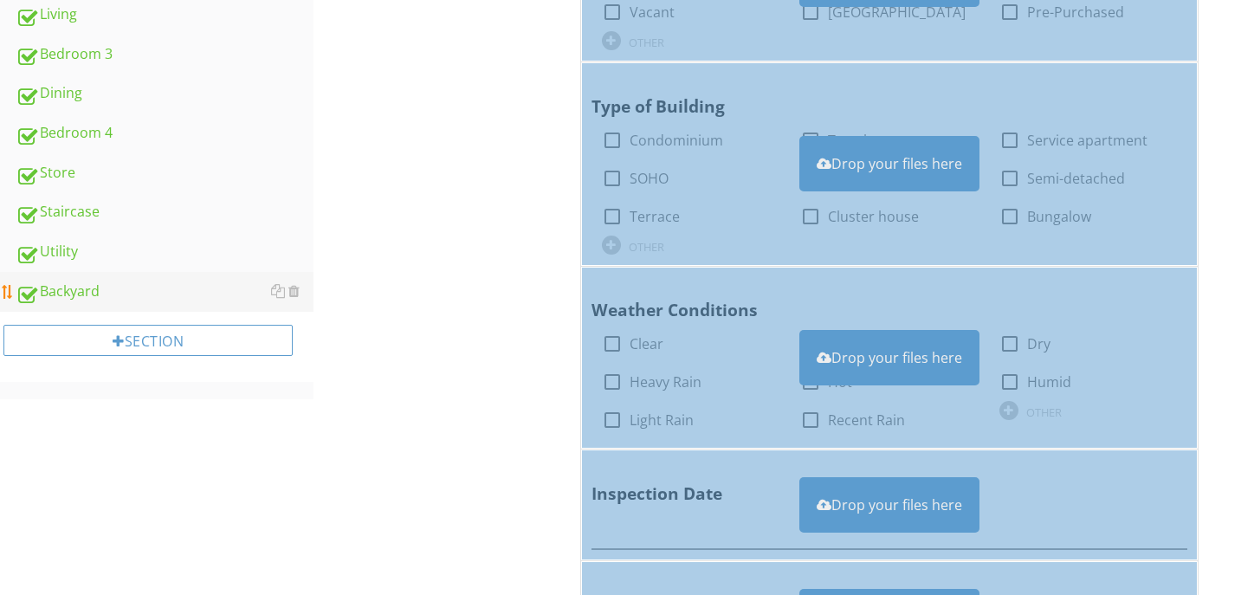
click at [300, 293] on div "Backyard" at bounding box center [165, 292] width 298 height 23
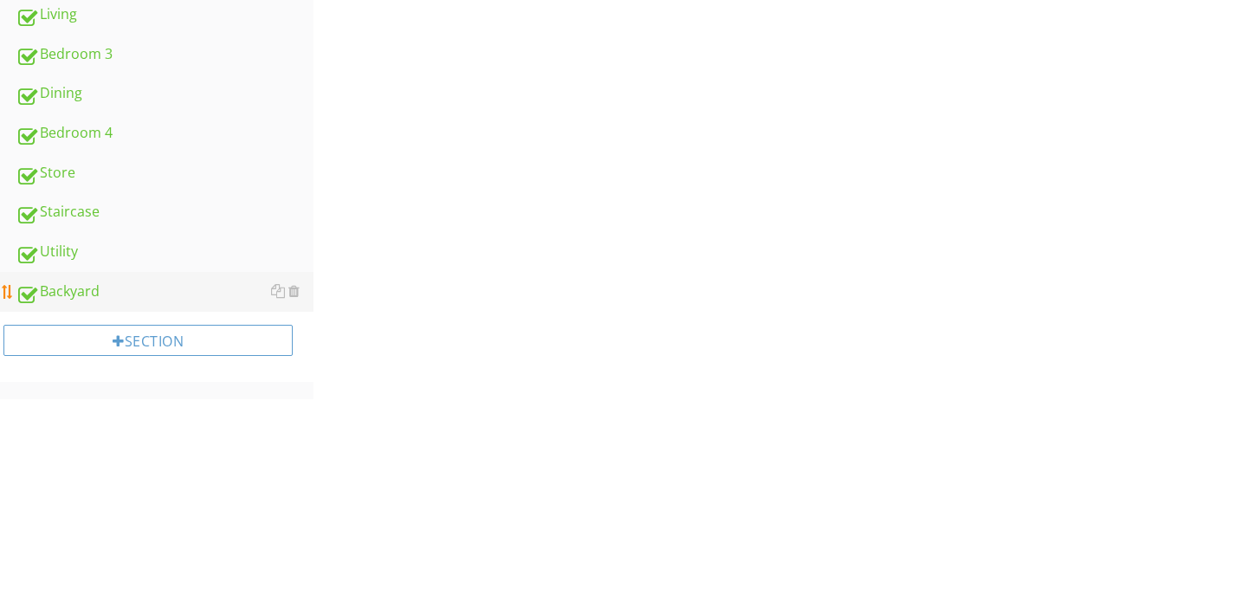
click at [301, 281] on div "Backyard" at bounding box center [165, 292] width 298 height 23
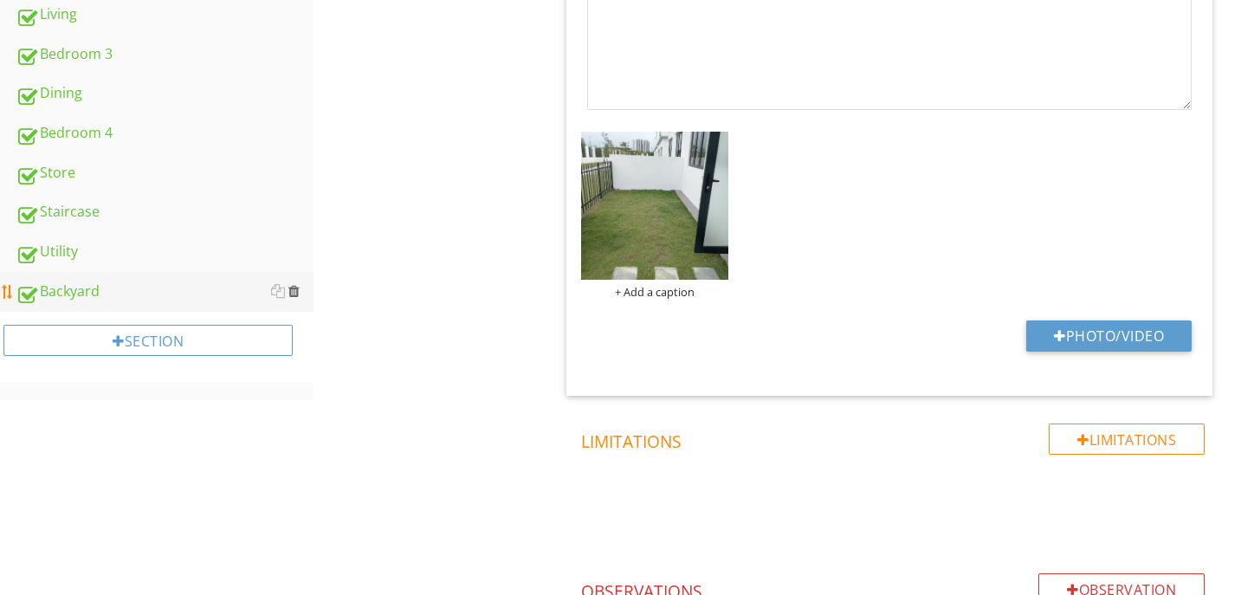
click at [294, 284] on div at bounding box center [293, 291] width 11 height 14
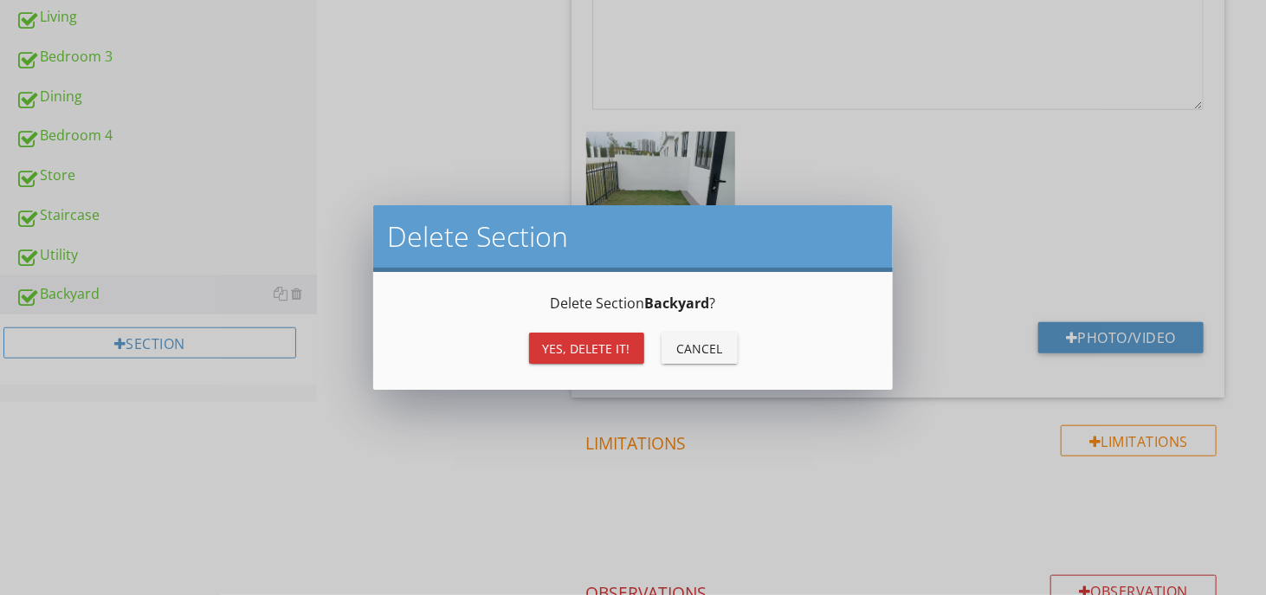
click at [534, 351] on button "Yes, Delete it!" at bounding box center [586, 347] width 115 height 31
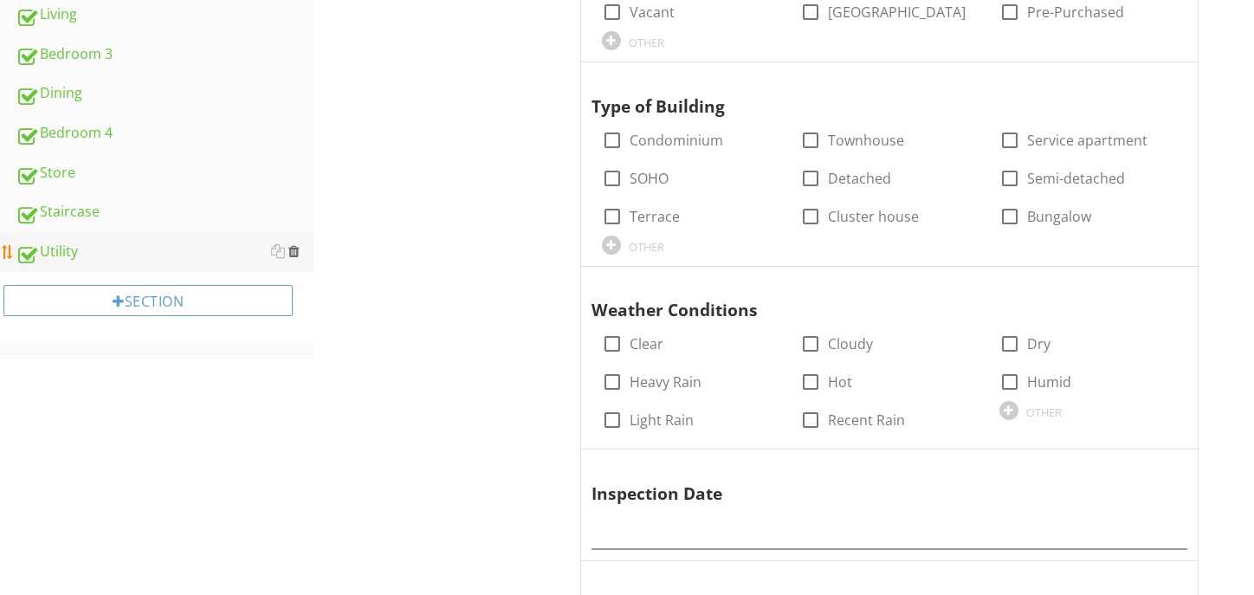
click at [287, 251] on div at bounding box center [285, 251] width 29 height 21
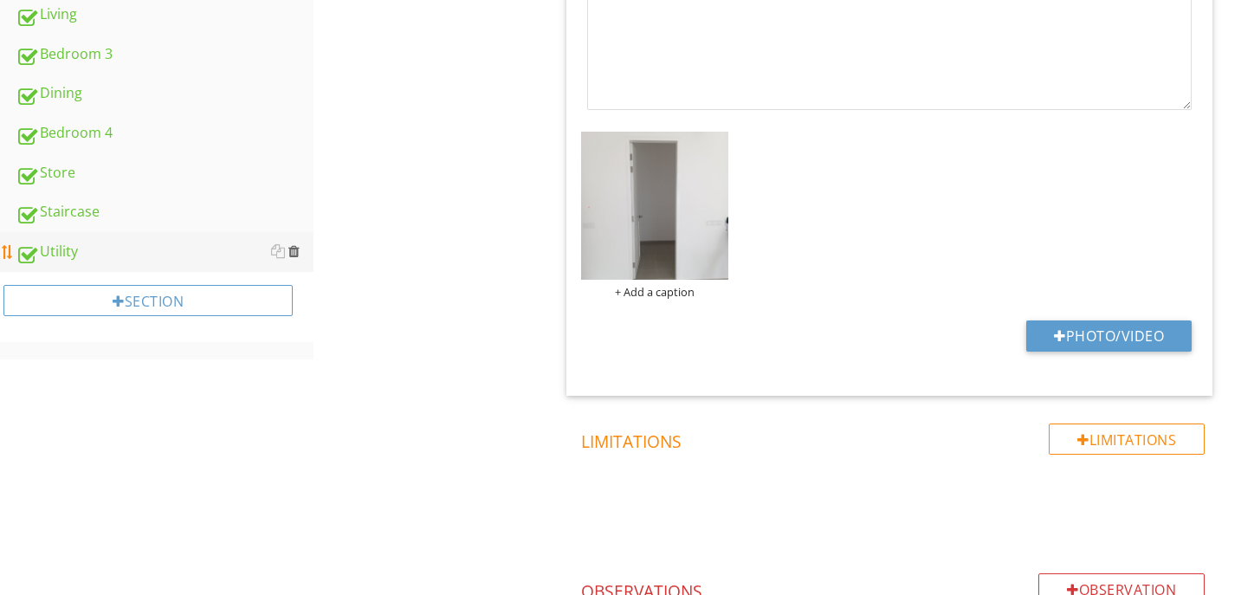
click at [291, 248] on div at bounding box center [293, 251] width 11 height 14
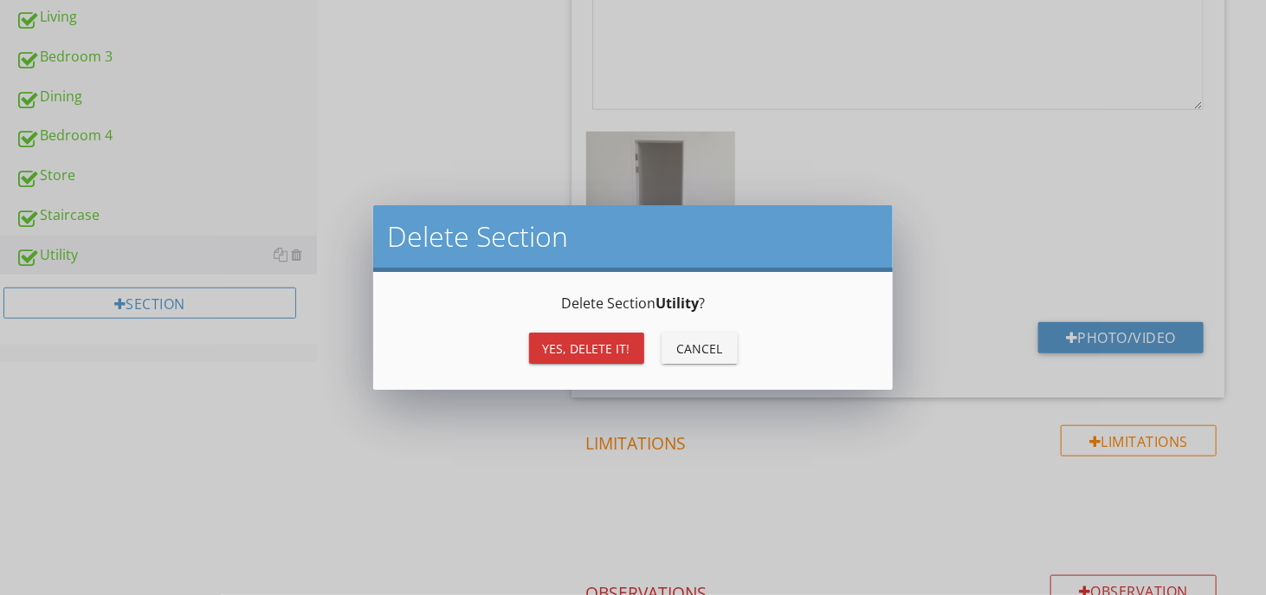
click at [537, 345] on button "Yes, Delete it!" at bounding box center [586, 347] width 115 height 31
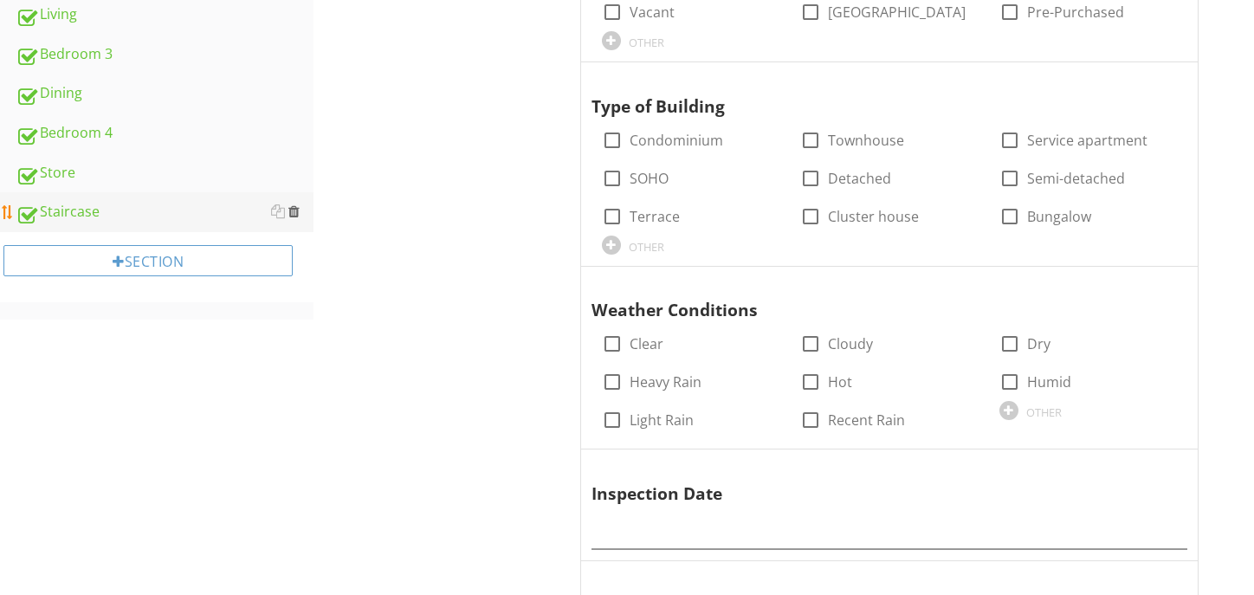
click at [298, 214] on div at bounding box center [293, 211] width 11 height 14
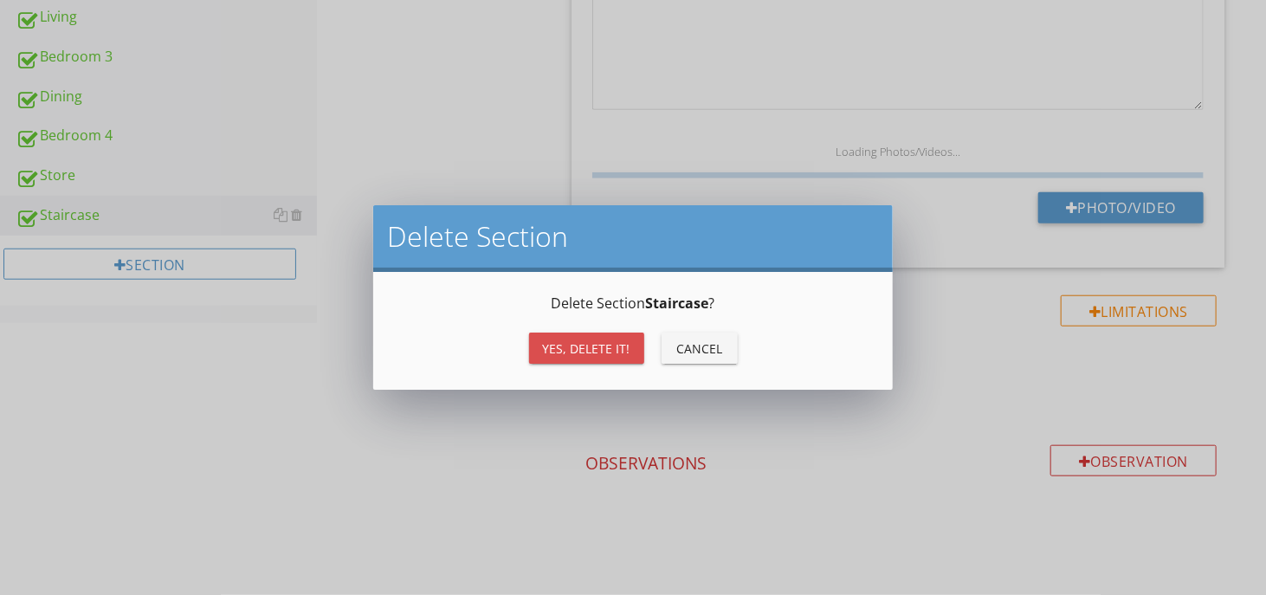
drag, startPoint x: 592, startPoint y: 334, endPoint x: 578, endPoint y: 324, distance: 17.3
click at [592, 334] on button "Yes, Delete it!" at bounding box center [586, 347] width 115 height 31
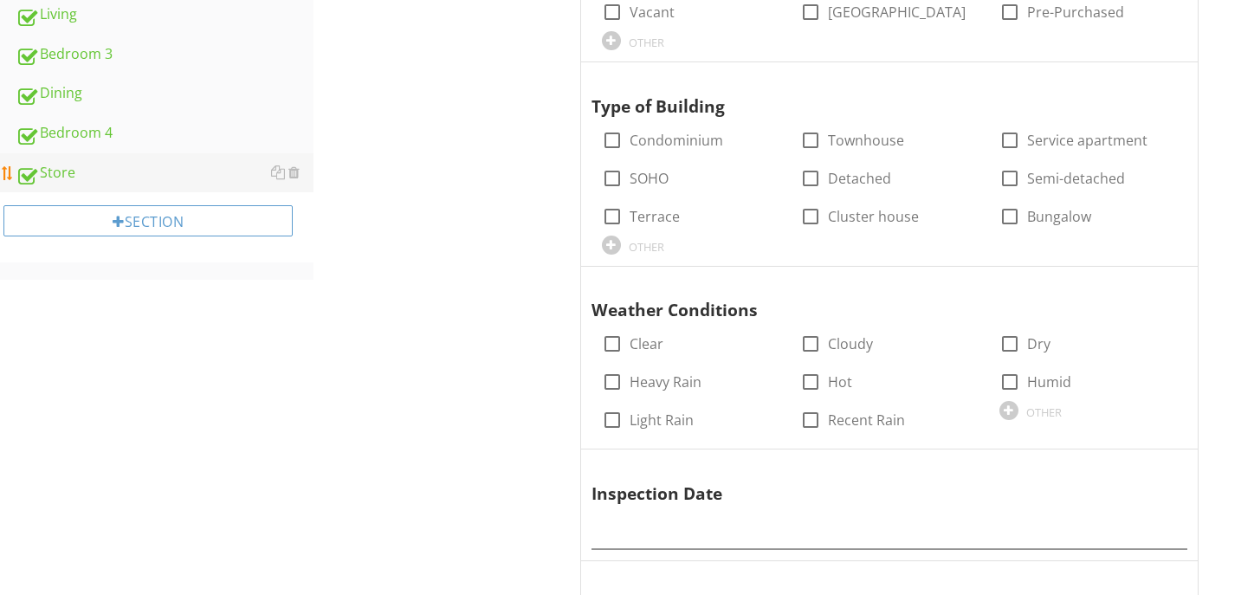
click at [292, 178] on div at bounding box center [285, 172] width 29 height 21
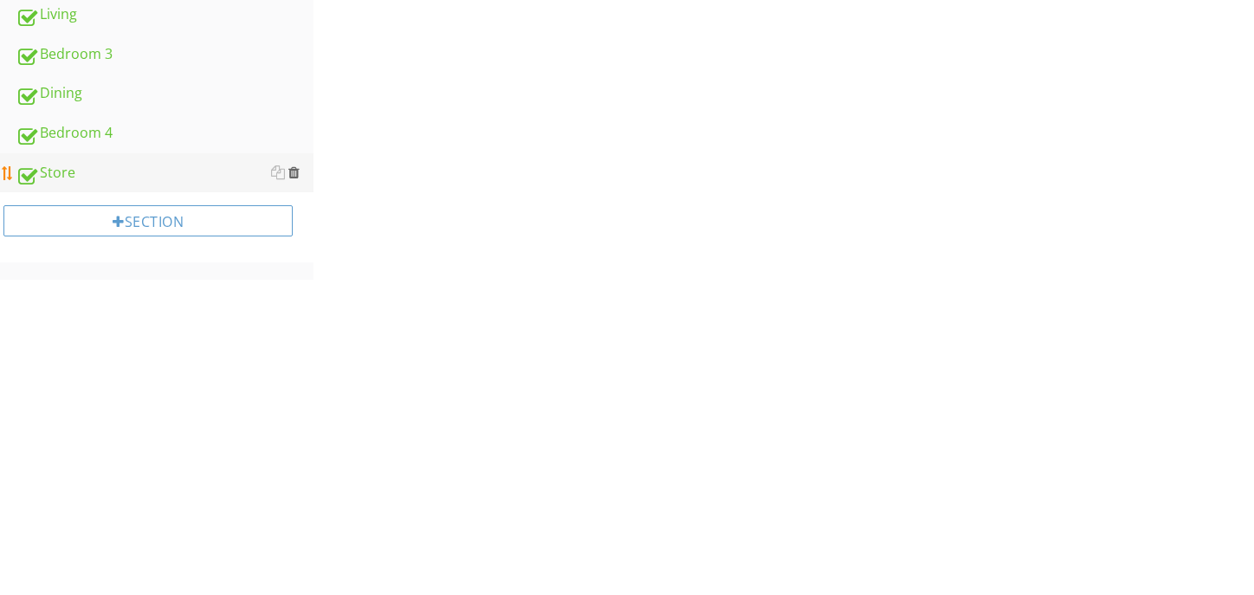
click at [292, 177] on div at bounding box center [293, 172] width 11 height 14
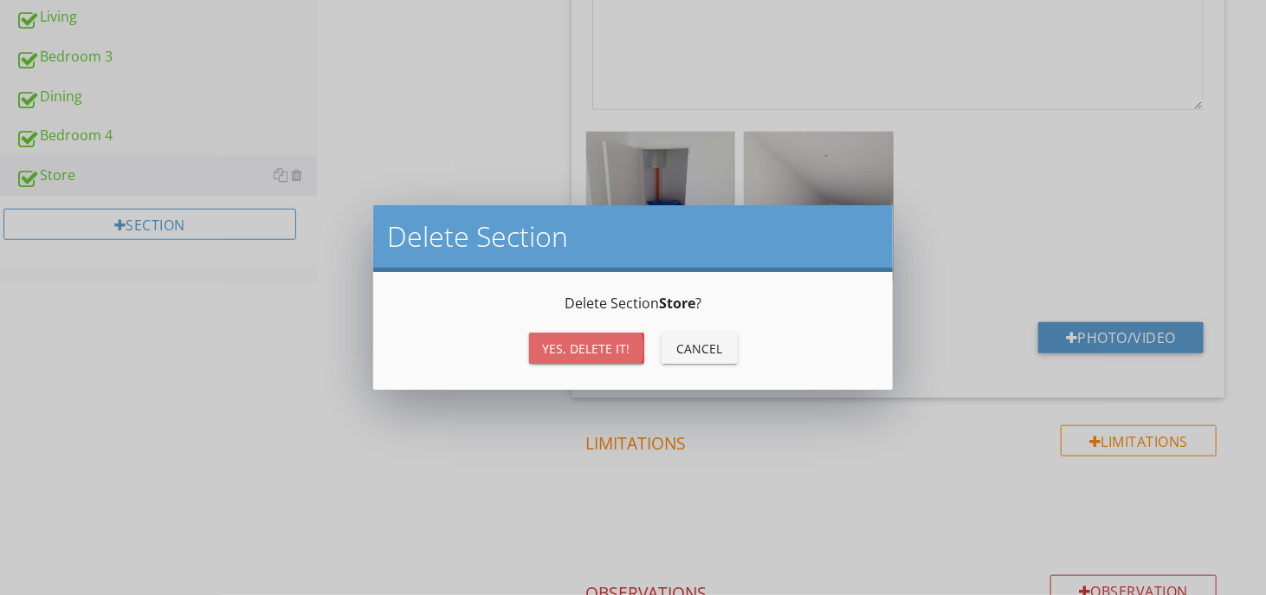
drag, startPoint x: 546, startPoint y: 355, endPoint x: 560, endPoint y: 348, distance: 16.3
click at [550, 358] on button "Yes, Delete it!" at bounding box center [586, 347] width 115 height 31
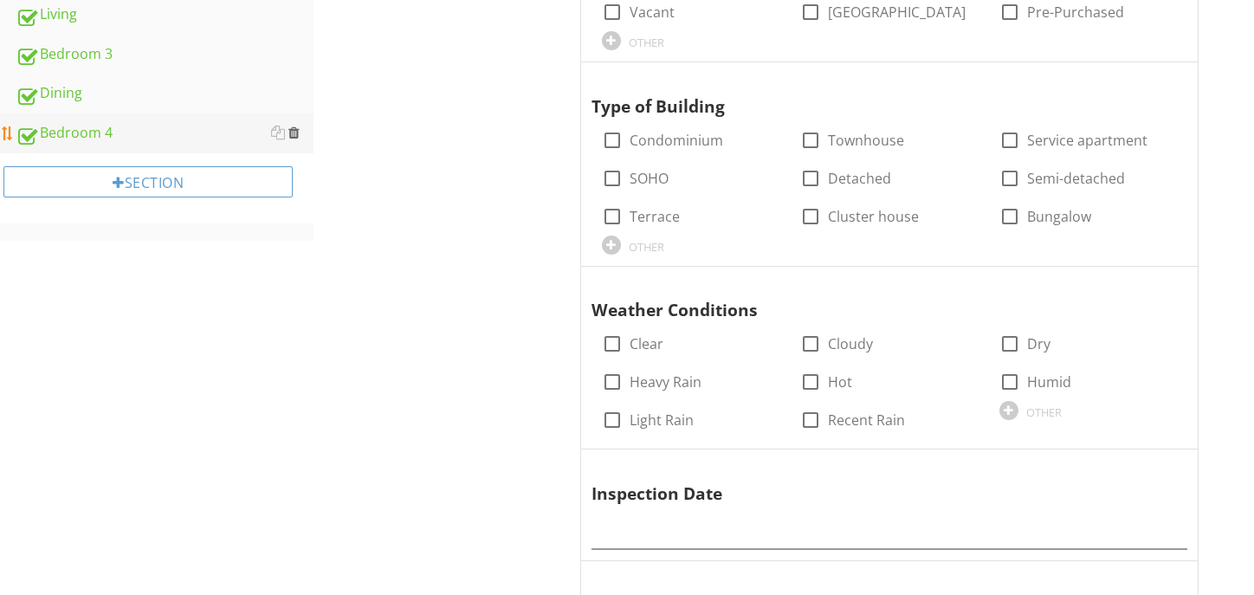
click at [294, 132] on div at bounding box center [293, 133] width 11 height 14
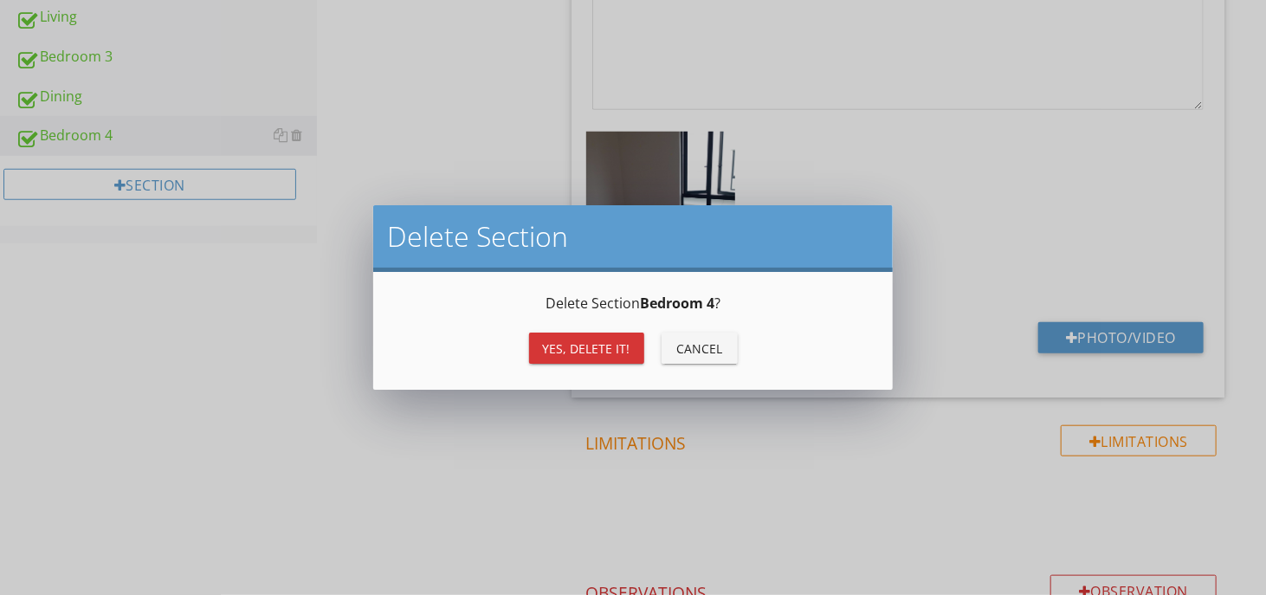
click at [564, 352] on div "Yes, Delete it!" at bounding box center [586, 348] width 87 height 18
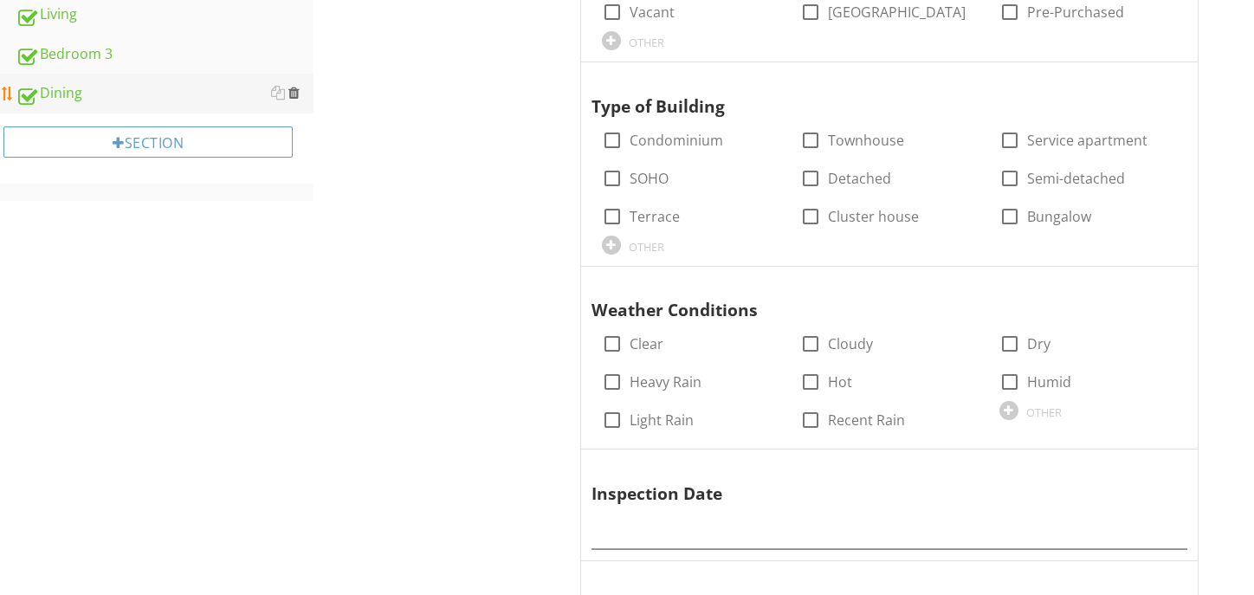
click at [295, 88] on div at bounding box center [293, 93] width 11 height 14
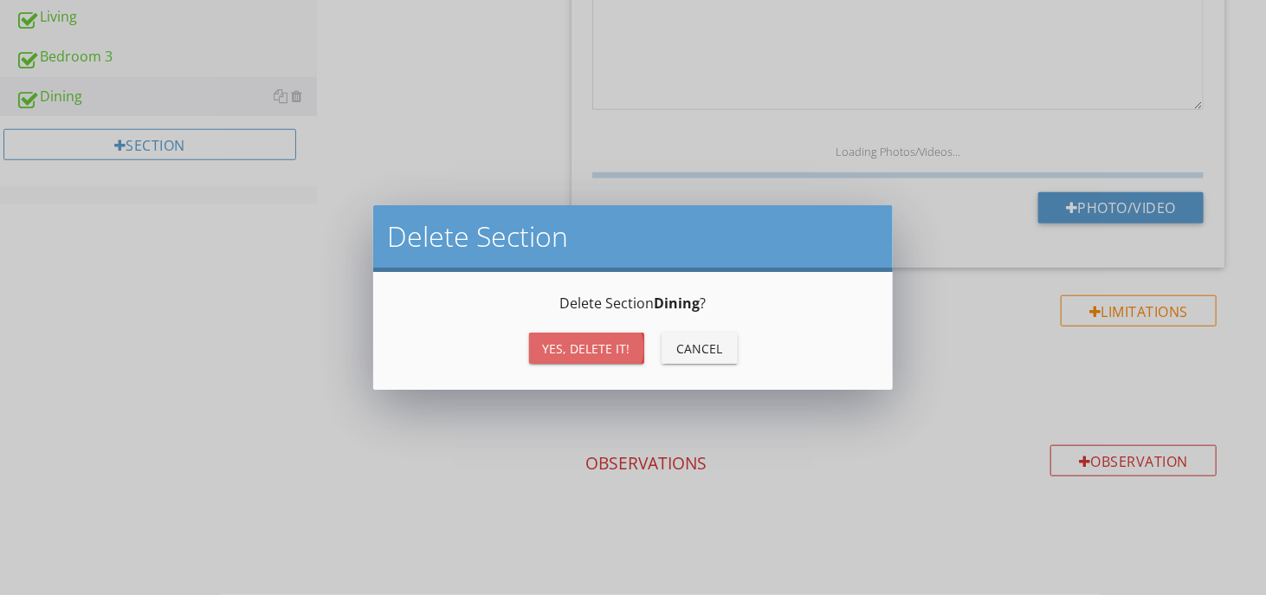
click at [551, 343] on div "Yes, Delete it!" at bounding box center [586, 348] width 87 height 18
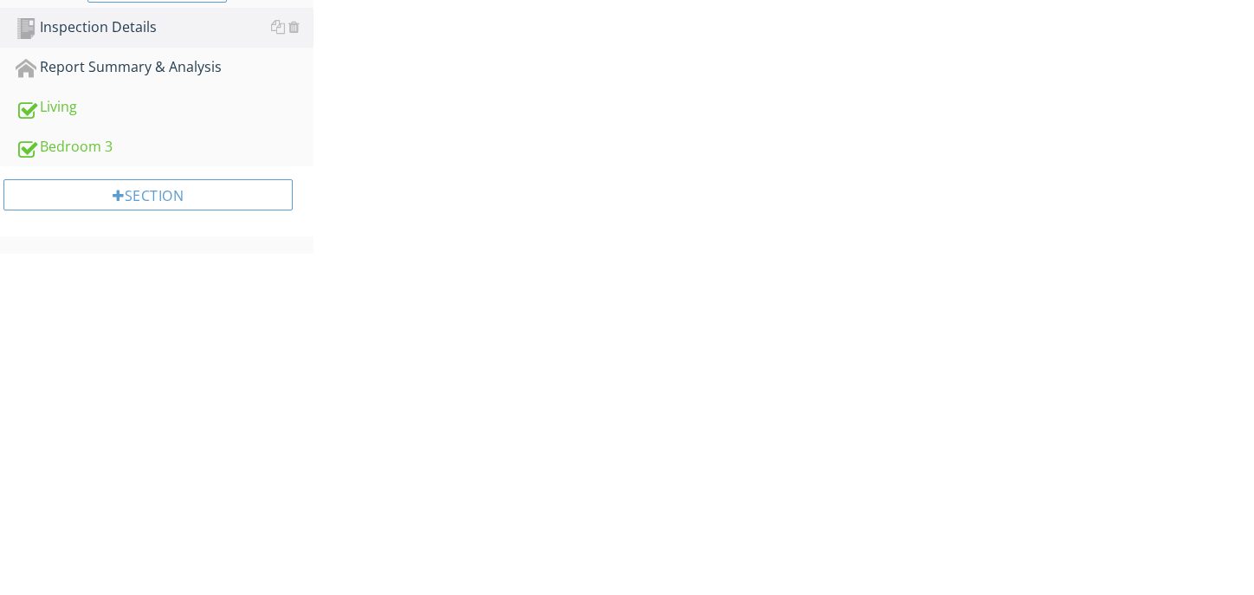
scroll to position [346, 0]
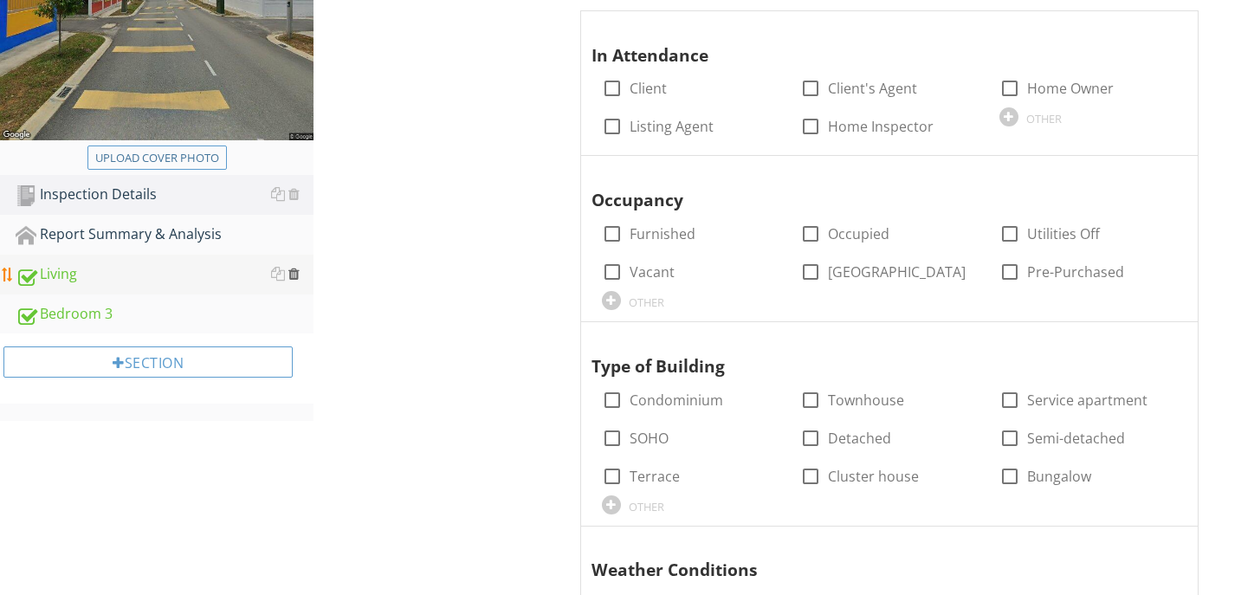
click at [294, 272] on div at bounding box center [293, 274] width 11 height 14
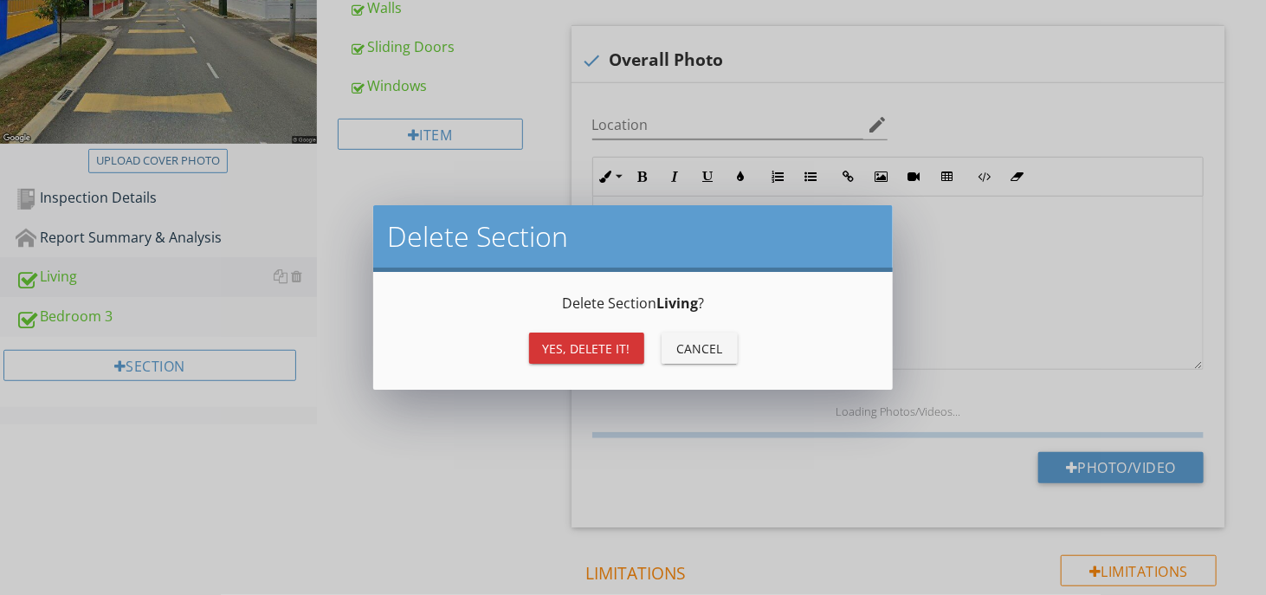
click at [552, 362] on button "Yes, Delete it!" at bounding box center [586, 347] width 115 height 31
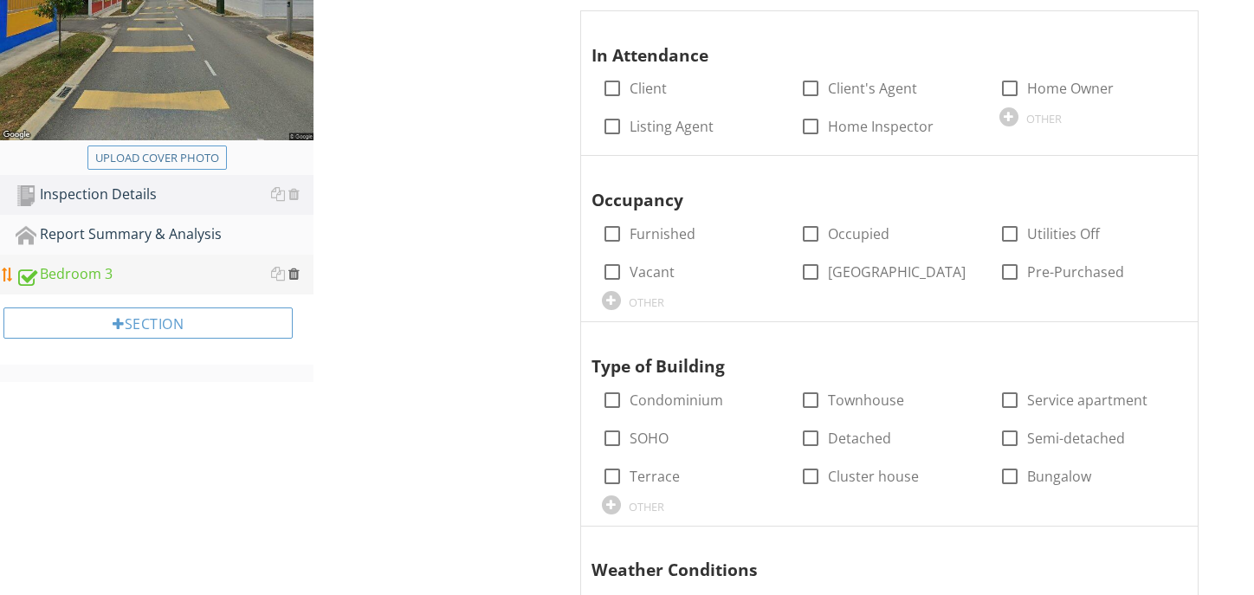
click at [294, 279] on div at bounding box center [293, 274] width 11 height 14
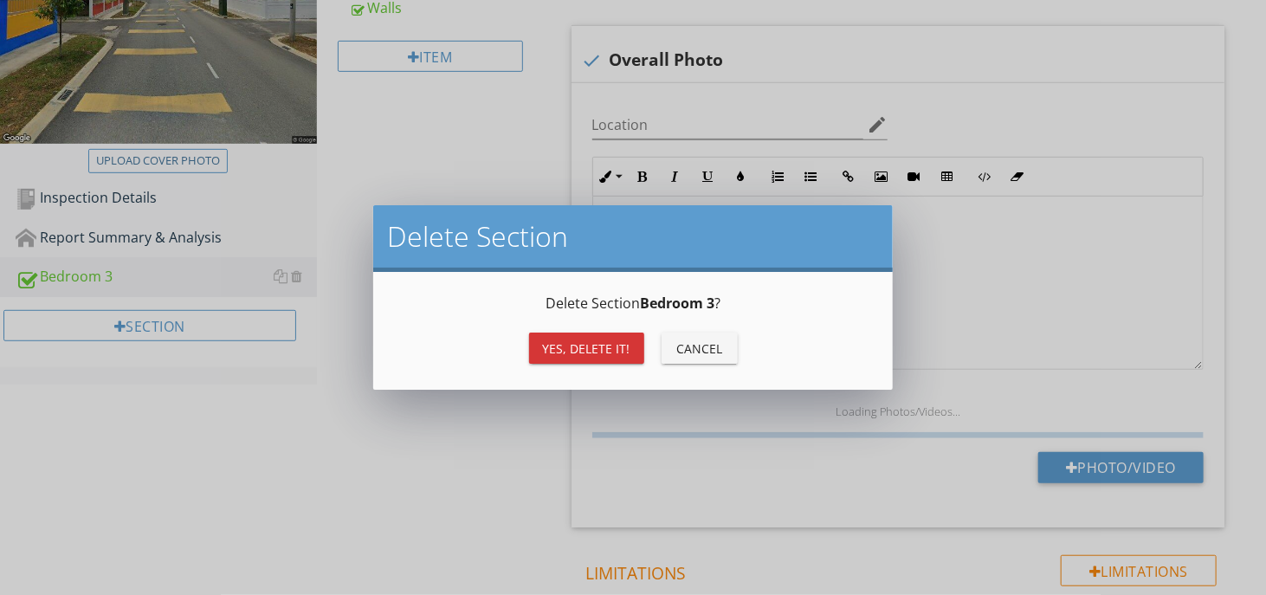
click at [535, 339] on button "Yes, Delete it!" at bounding box center [586, 347] width 115 height 31
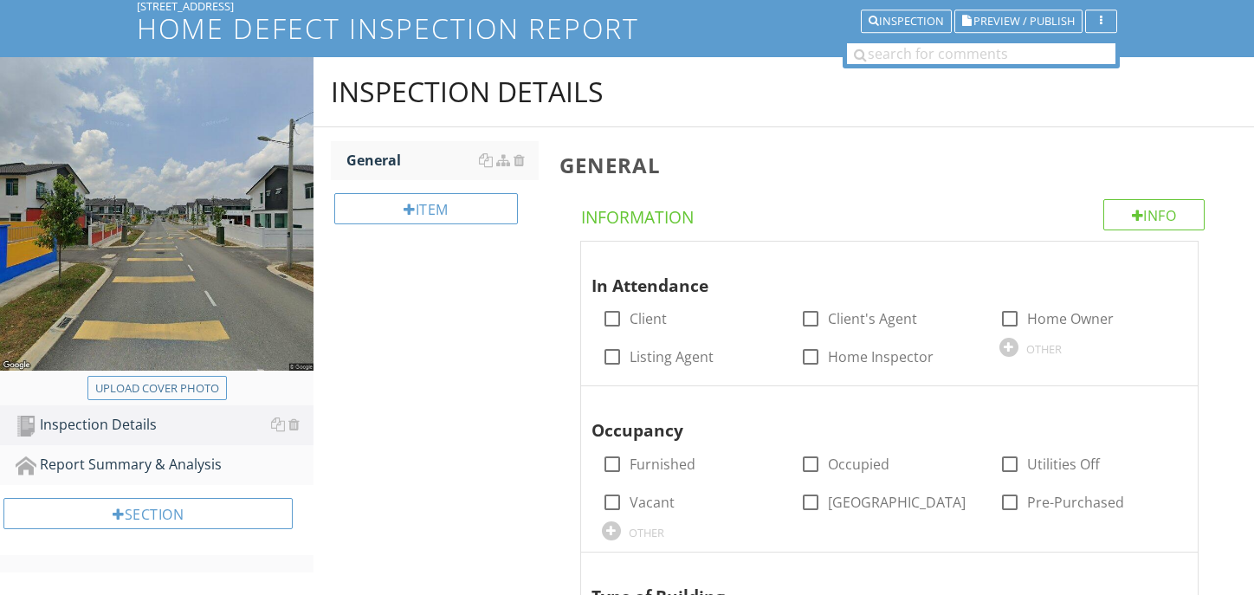
scroll to position [87, 0]
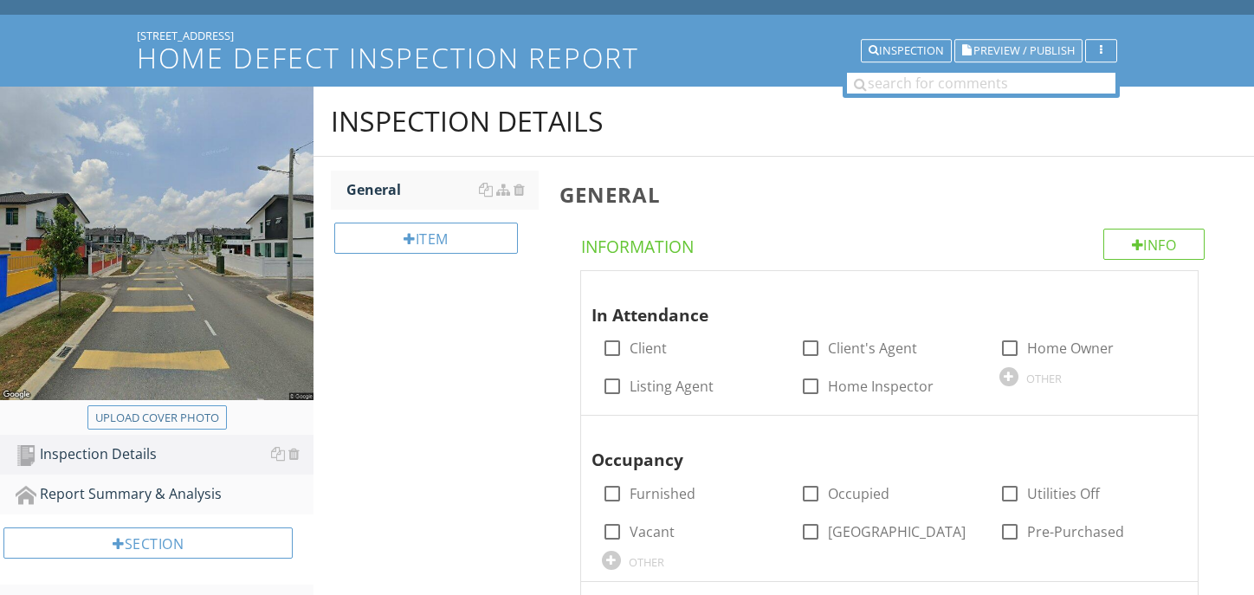
click at [1001, 47] on span "Preview / Publish" at bounding box center [1023, 50] width 101 height 11
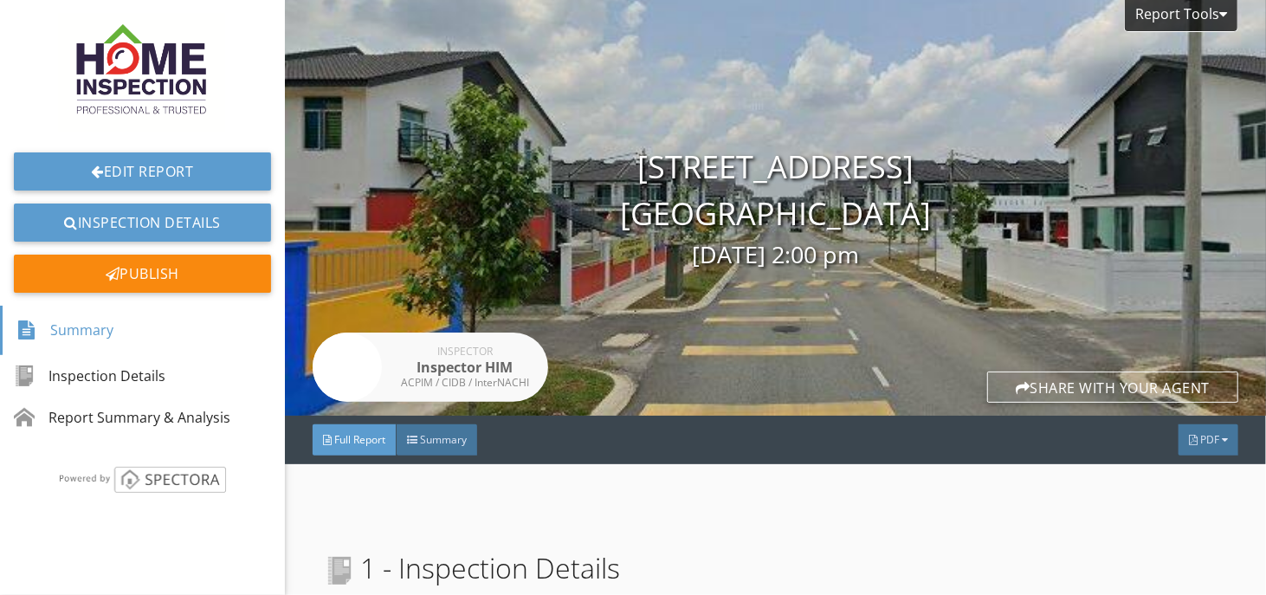
scroll to position [255, 0]
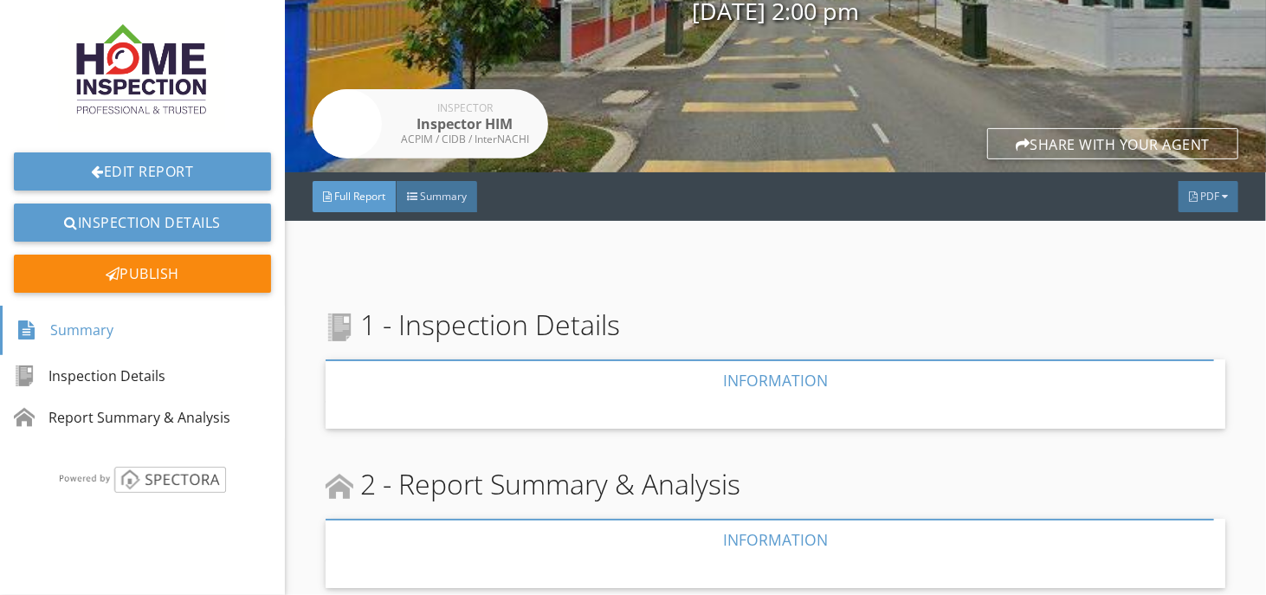
click at [1232, 182] on div "Full Report Summary PDF" at bounding box center [775, 196] width 981 height 48
click at [1218, 182] on div "PDF" at bounding box center [1208, 196] width 60 height 31
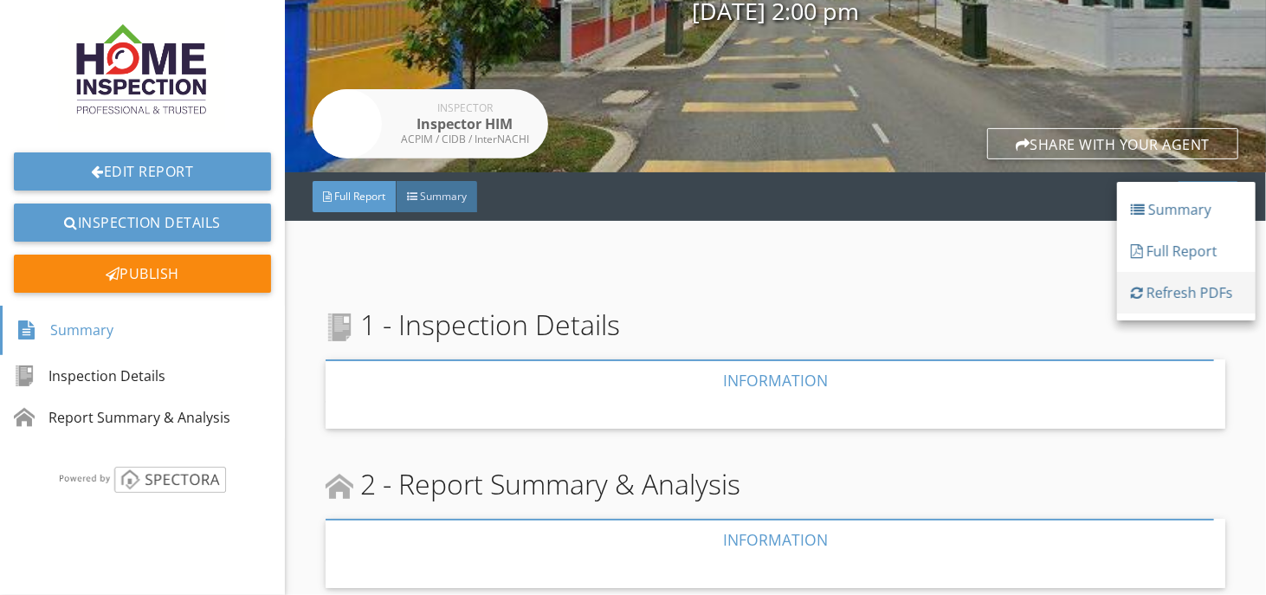
click at [1171, 287] on div "Refresh PDFs" at bounding box center [1186, 292] width 111 height 21
